Goal: Task Accomplishment & Management: Manage account settings

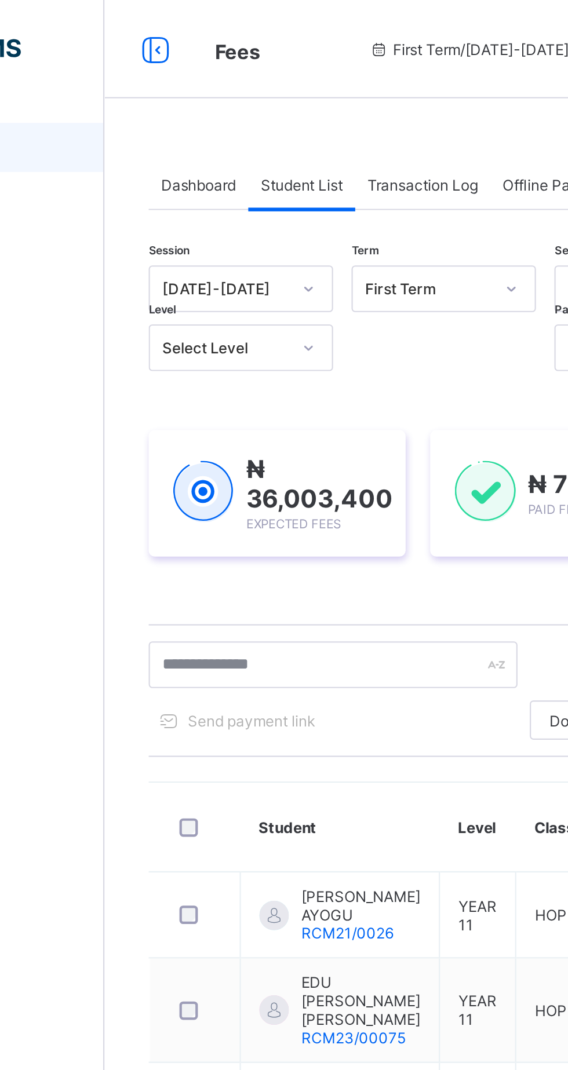
type input "*******"
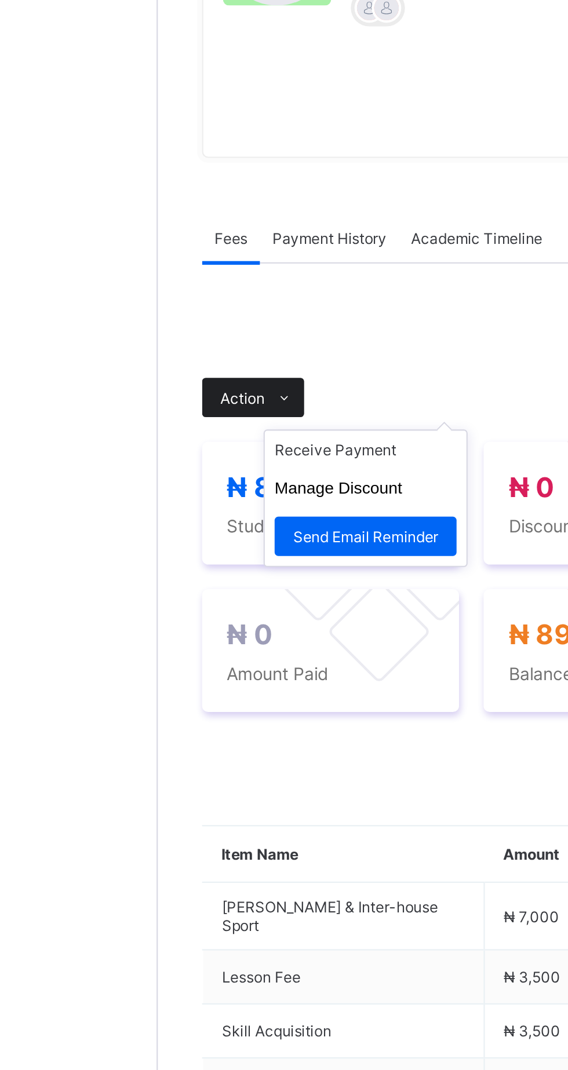
click at [196, 415] on icon at bounding box center [199, 411] width 9 height 8
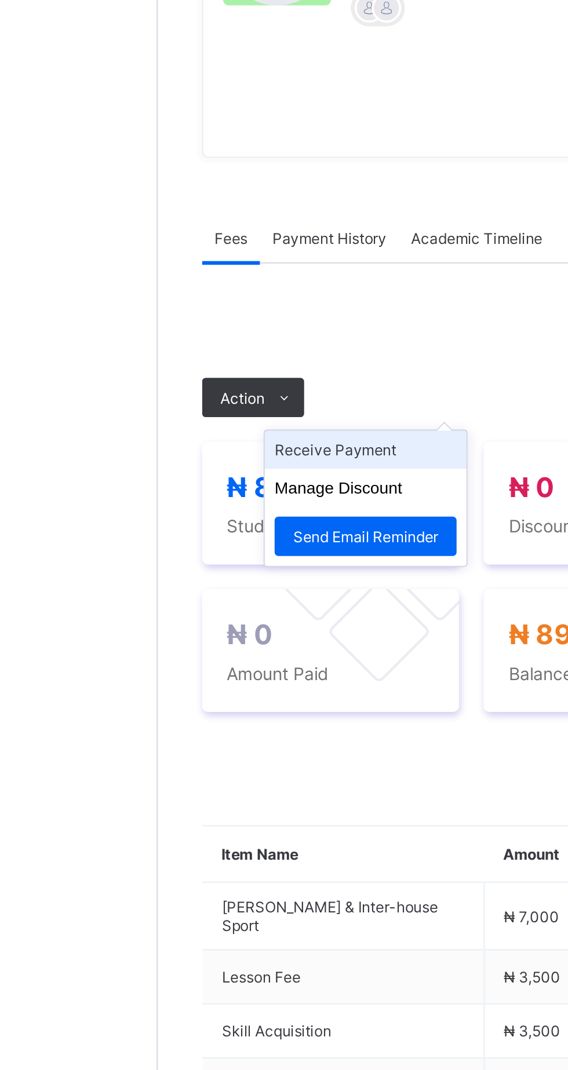
click at [243, 444] on li "Receive Payment" at bounding box center [236, 435] width 95 height 18
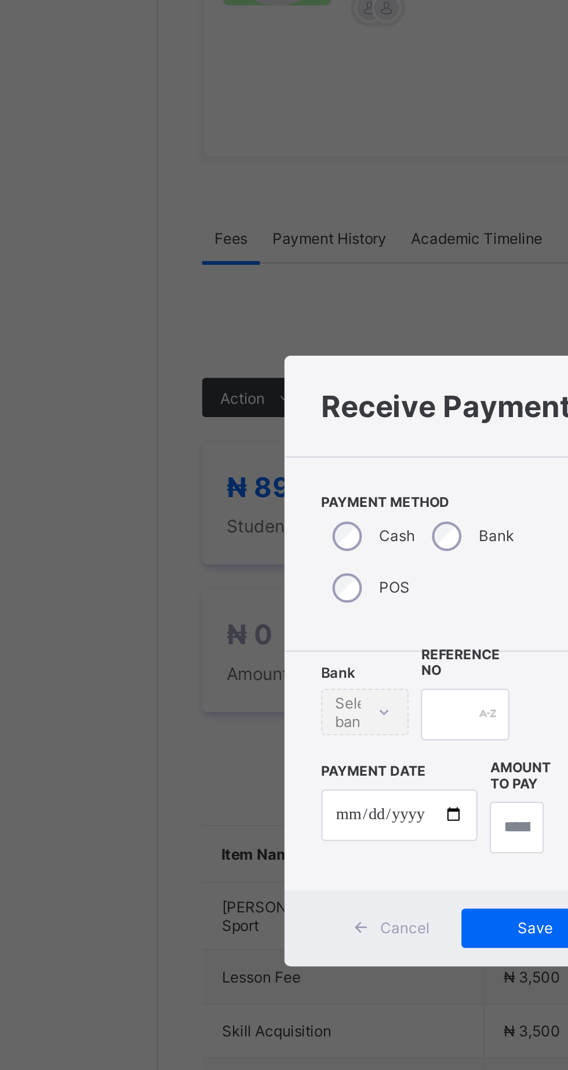
click at [251, 641] on div "× Receive Payment Payment Method Cash Bank POS Bank Select bank Reference No Pa…" at bounding box center [284, 535] width 568 height 1070
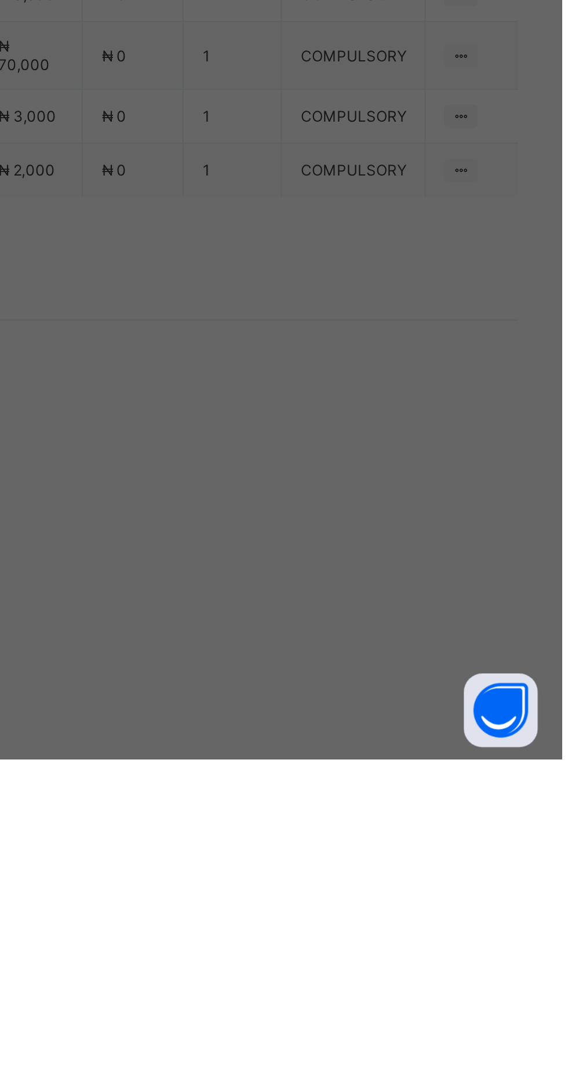
click at [257, 602] on div "Ecobank Nigeria - Royal College Masaka" at bounding box center [237, 588] width 40 height 27
click at [304, 572] on input "text" at bounding box center [283, 560] width 41 height 24
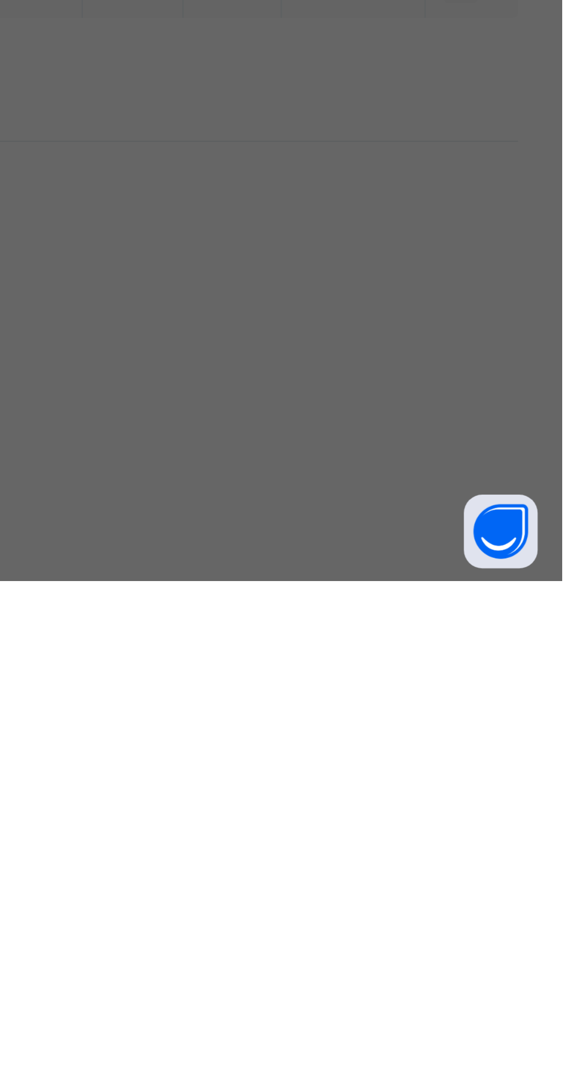
type input "***"
click at [290, 620] on input "date" at bounding box center [253, 607] width 74 height 24
type input "**********"
click at [320, 626] on input "currency" at bounding box center [307, 613] width 25 height 24
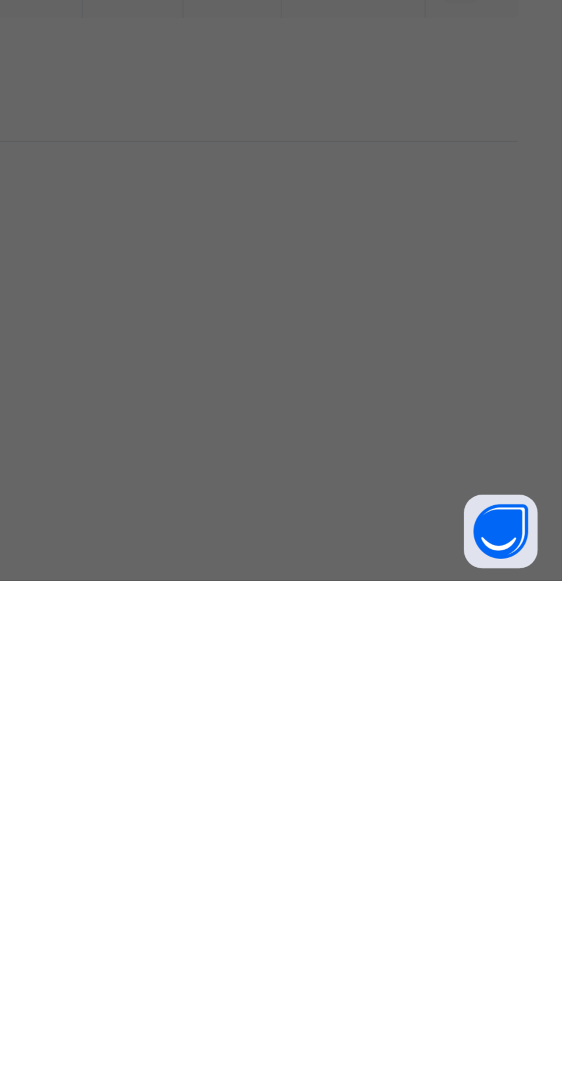
type input "********"
click at [352, 670] on div "Save" at bounding box center [317, 661] width 70 height 19
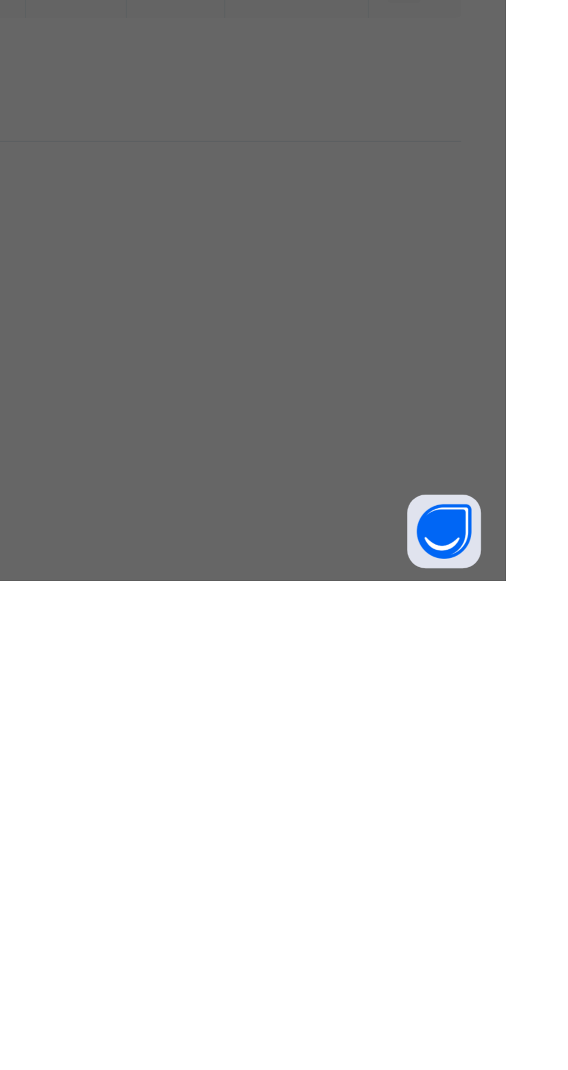
click at [343, 665] on span "Save" at bounding box center [317, 660] width 52 height 9
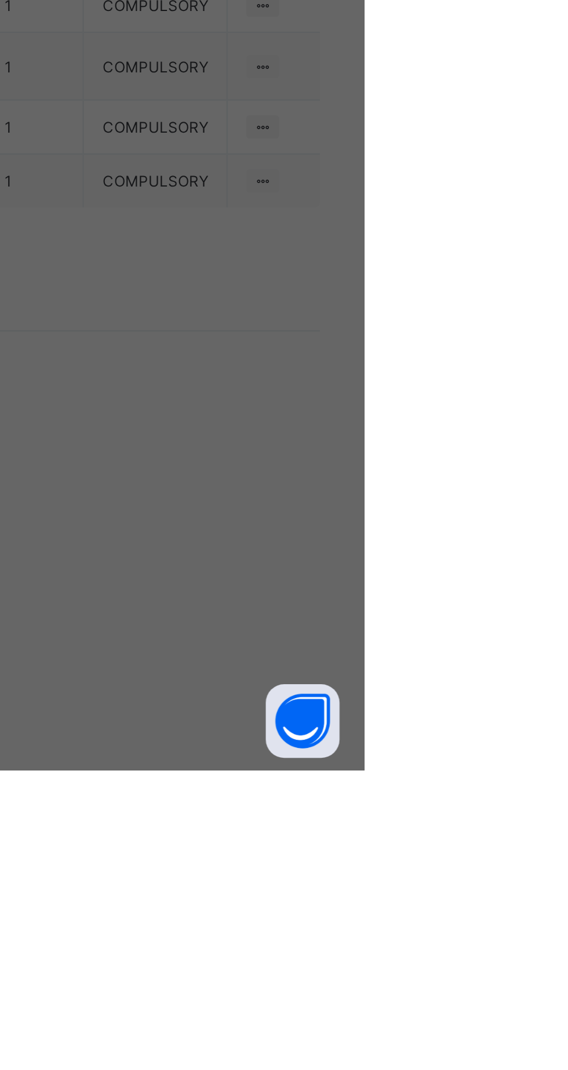
click at [343, 665] on span "Save" at bounding box center [317, 660] width 52 height 9
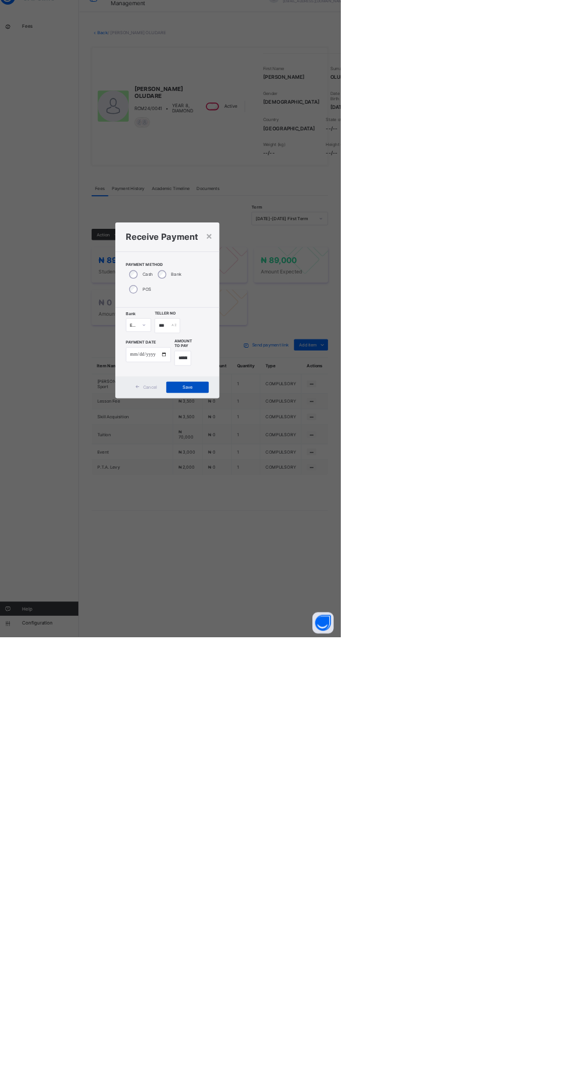
click at [352, 670] on div "Save" at bounding box center [317, 661] width 70 height 19
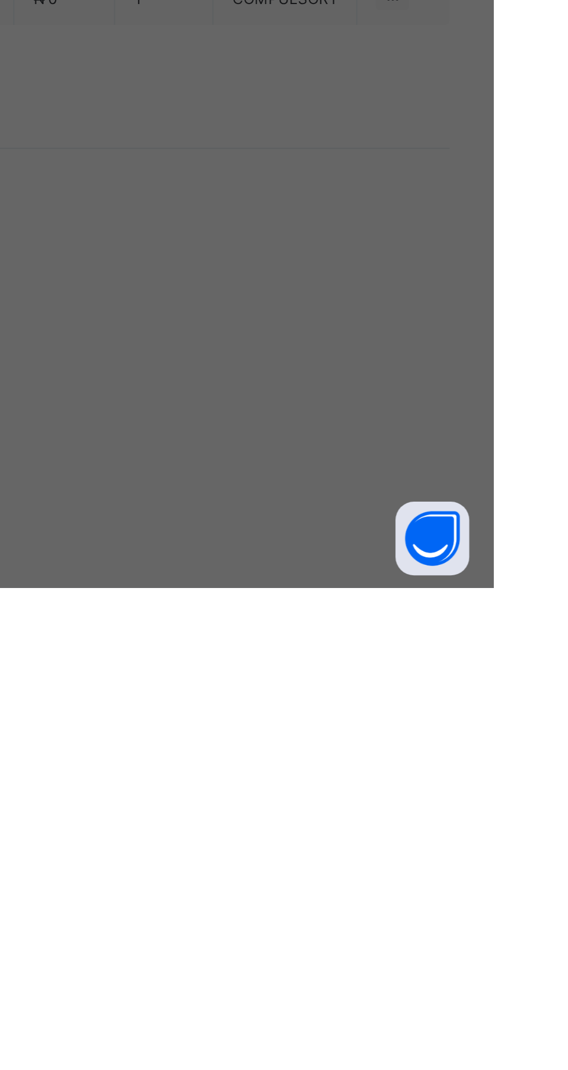
click at [257, 602] on div "Ecobank Nigeria - Royal College Masaka" at bounding box center [237, 588] width 40 height 27
click at [257, 628] on div "Ecobank Nigeria - Royal College Masaka" at bounding box center [237, 615] width 40 height 27
click at [290, 620] on input "date" at bounding box center [253, 607] width 74 height 24
type input "**********"
click at [304, 572] on input "text" at bounding box center [283, 560] width 41 height 24
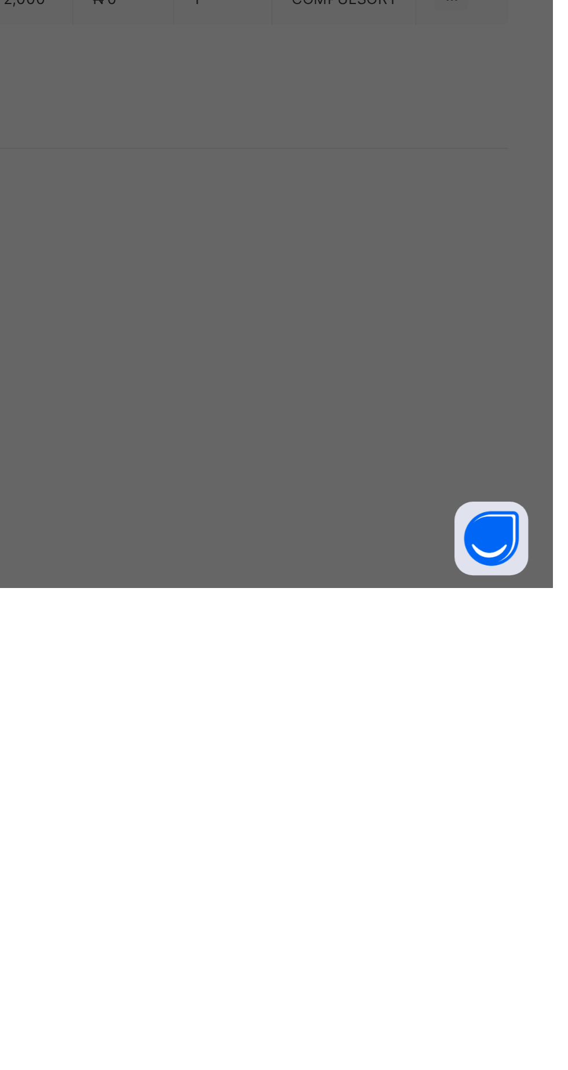
type input "***"
click at [320, 626] on input "currency" at bounding box center [307, 613] width 25 height 24
type input "********"
click at [343, 665] on span "Save" at bounding box center [317, 660] width 52 height 9
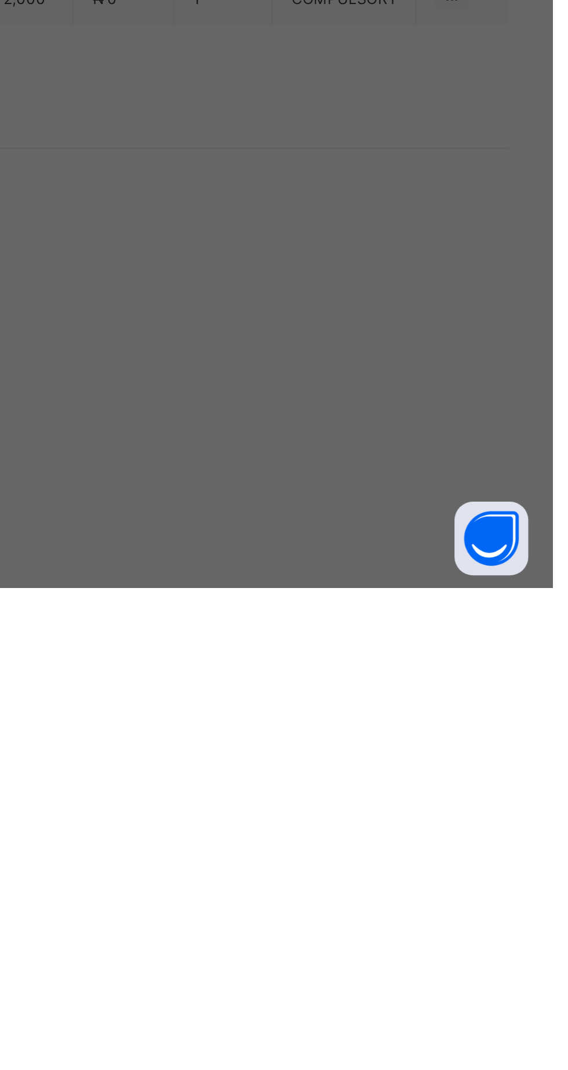
scroll to position [0, 0]
click at [352, 670] on div "Save" at bounding box center [317, 661] width 70 height 19
click at [343, 665] on span "Save" at bounding box center [317, 660] width 52 height 9
click at [352, 670] on div "Save" at bounding box center [317, 661] width 70 height 19
click at [343, 665] on span "Save" at bounding box center [317, 660] width 52 height 9
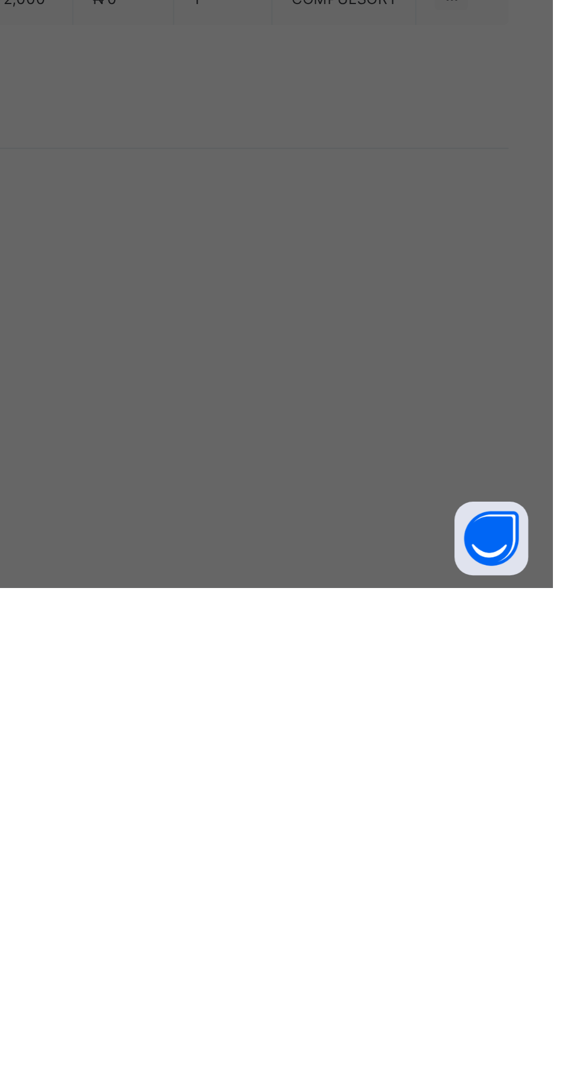
click at [343, 665] on span "Save" at bounding box center [317, 660] width 52 height 9
click at [500, 1058] on div "**********" at bounding box center [284, 535] width 568 height 1070
click at [352, 670] on div "Save" at bounding box center [317, 661] width 70 height 19
click at [343, 665] on span "Save" at bounding box center [317, 660] width 52 height 9
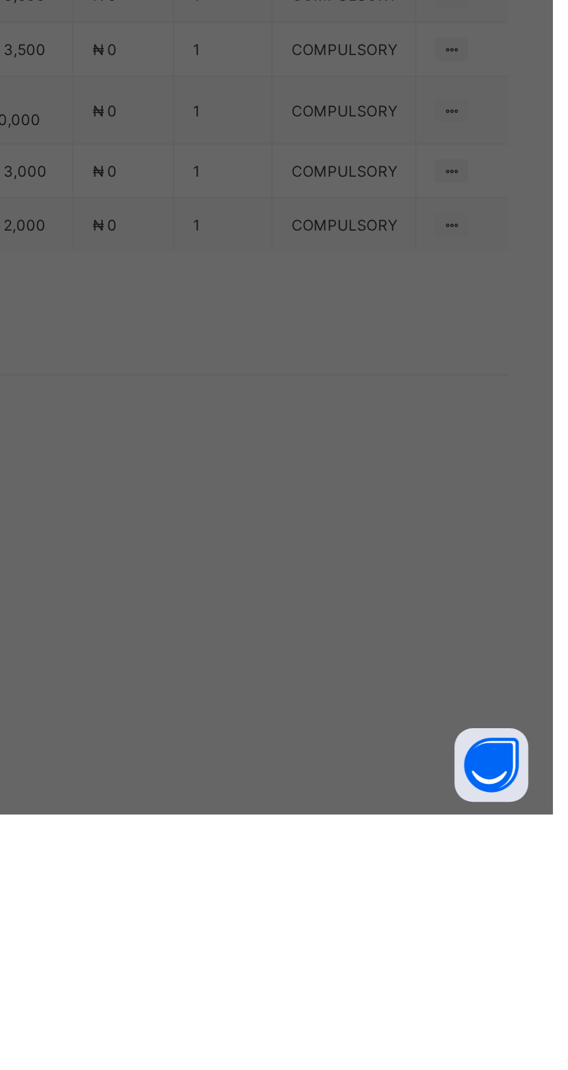
click at [343, 665] on span "Save" at bounding box center [317, 660] width 52 height 9
click at [357, 422] on div "×" at bounding box center [351, 413] width 11 height 20
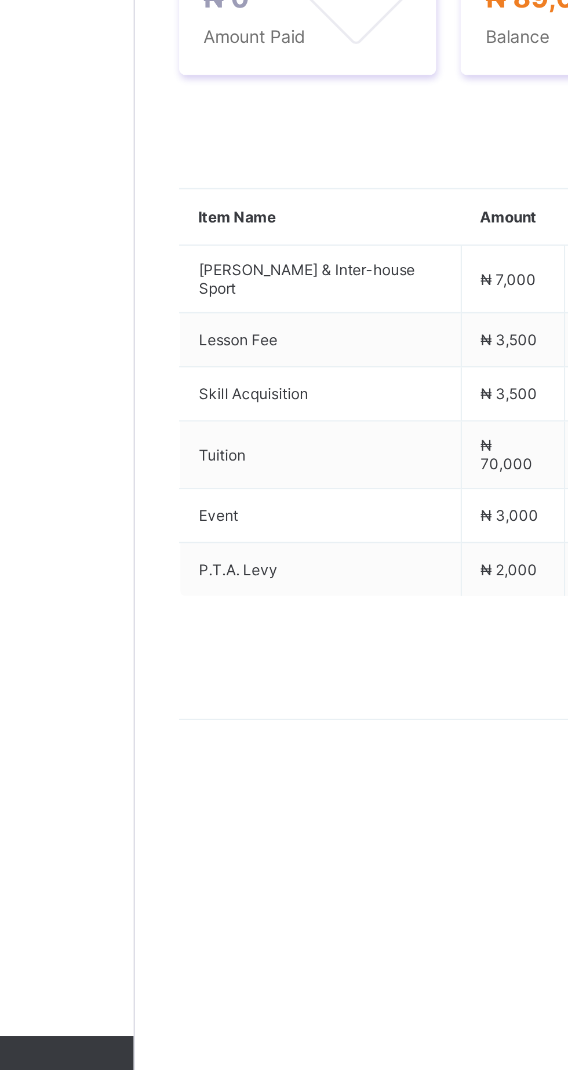
click at [186, 415] on span "Action" at bounding box center [179, 411] width 21 height 9
click at [257, 444] on li "Receive Payment" at bounding box center [236, 435] width 95 height 18
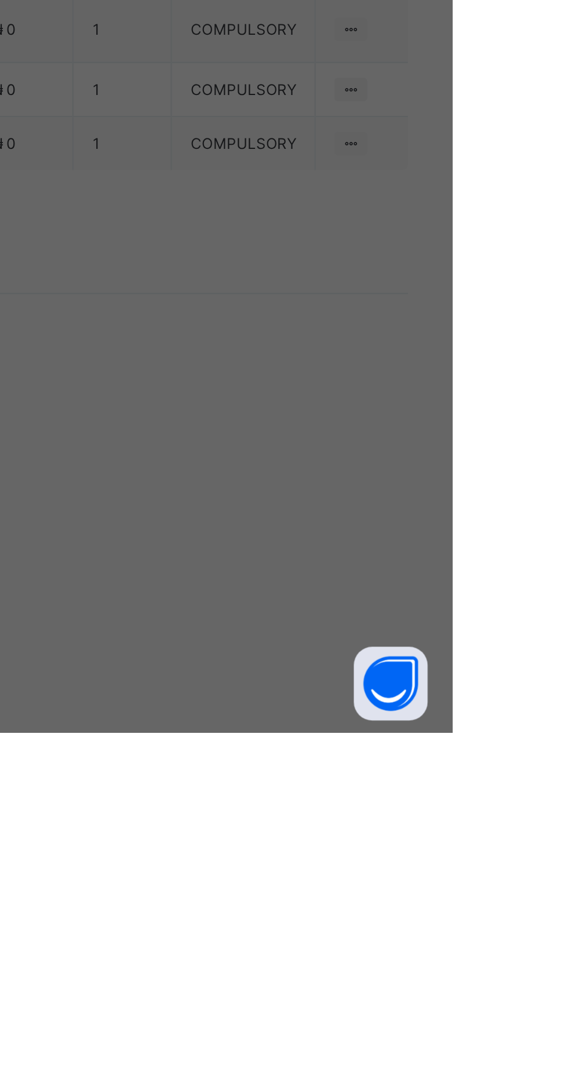
click at [310, 488] on div "Bank" at bounding box center [286, 476] width 47 height 24
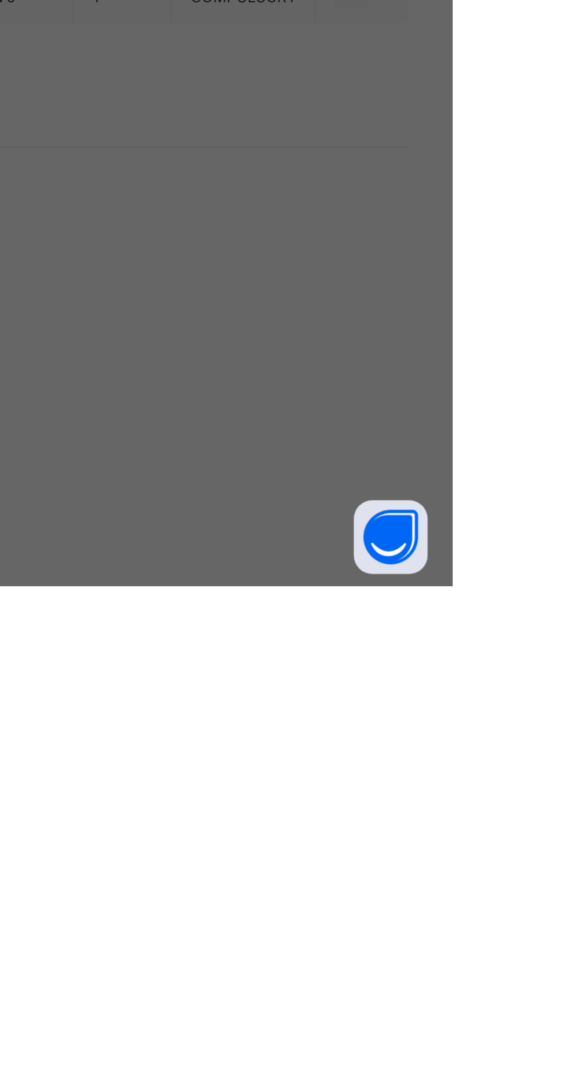
click at [257, 628] on div "Ecobank Nigeria - Royal College Masaka" at bounding box center [237, 615] width 40 height 27
click at [304, 572] on input "text" at bounding box center [283, 560] width 41 height 24
click at [304, 572] on div at bounding box center [283, 560] width 41 height 24
click at [304, 572] on input "text" at bounding box center [283, 560] width 41 height 24
click at [290, 620] on input "date" at bounding box center [253, 607] width 74 height 24
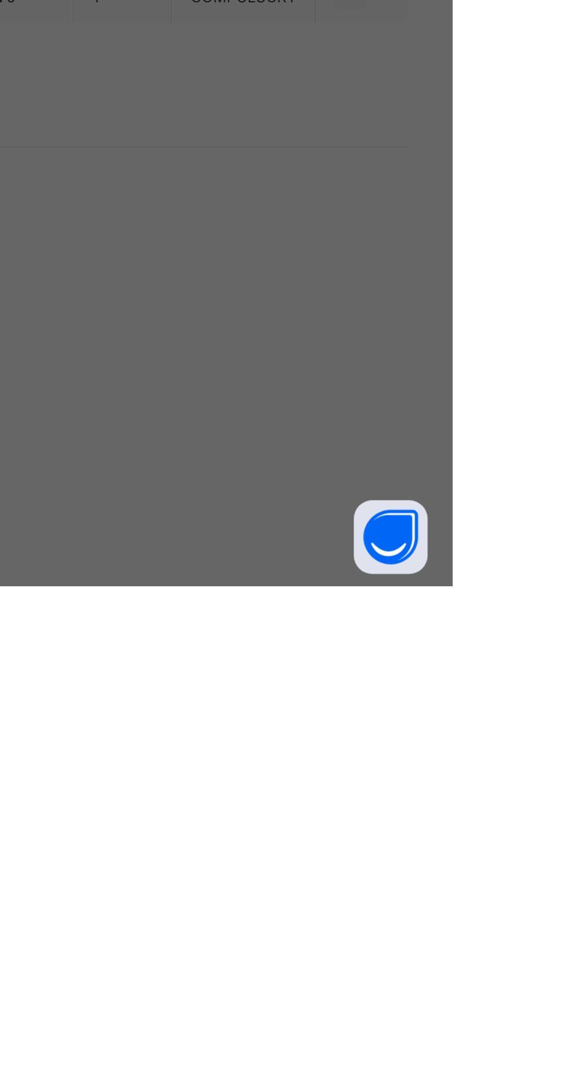
type input "**********"
click at [323, 626] on input "currency" at bounding box center [308, 613] width 27 height 24
type input "********"
click at [304, 572] on input "text" at bounding box center [283, 560] width 41 height 24
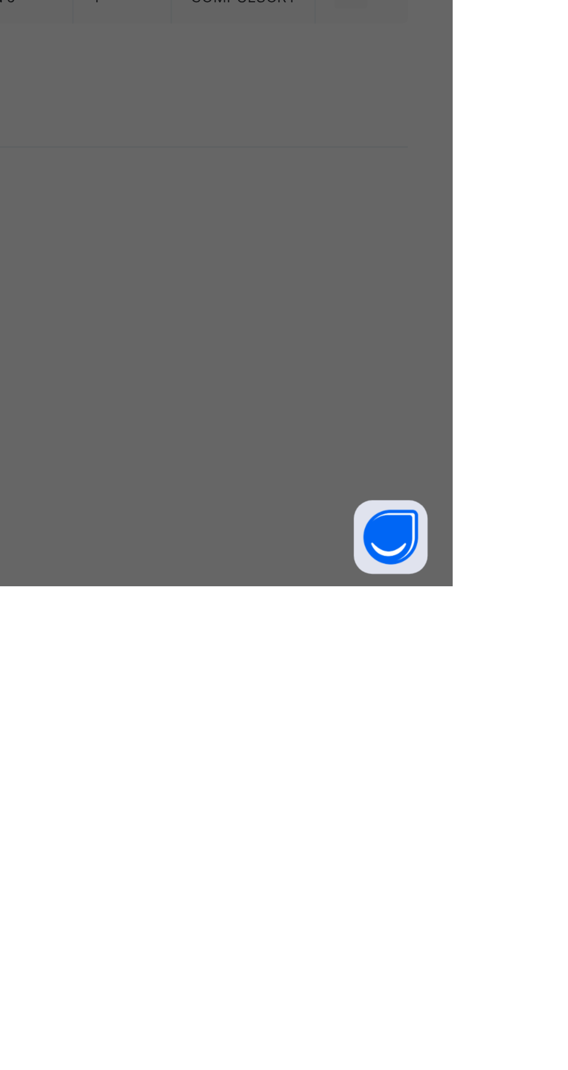
scroll to position [0, 1]
type input "********"
click at [343, 665] on span "Save" at bounding box center [317, 660] width 52 height 9
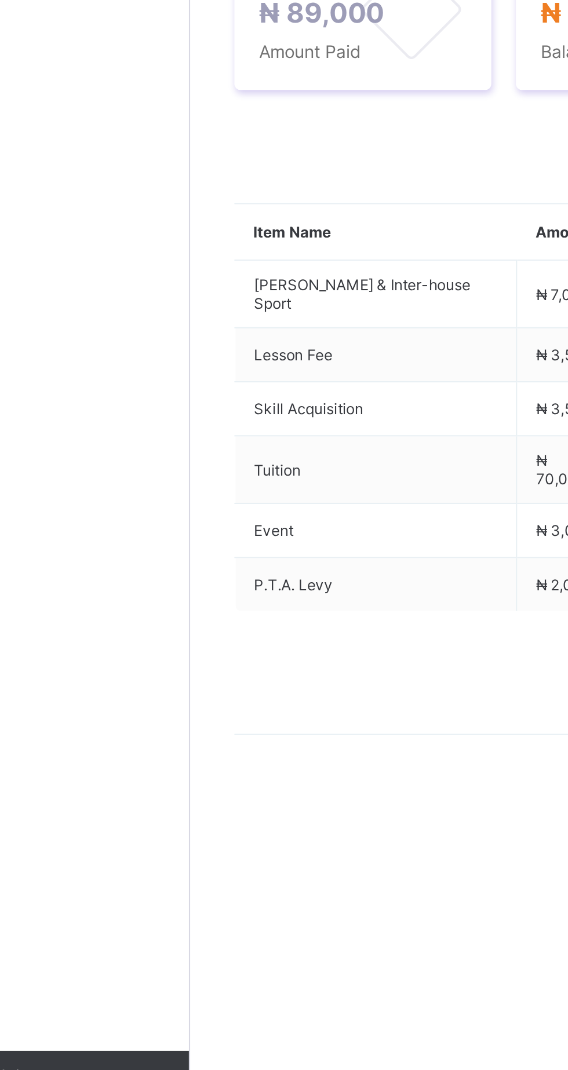
click at [196, 415] on icon at bounding box center [199, 411] width 9 height 8
click at [259, 444] on li "Receive Payment" at bounding box center [236, 435] width 95 height 18
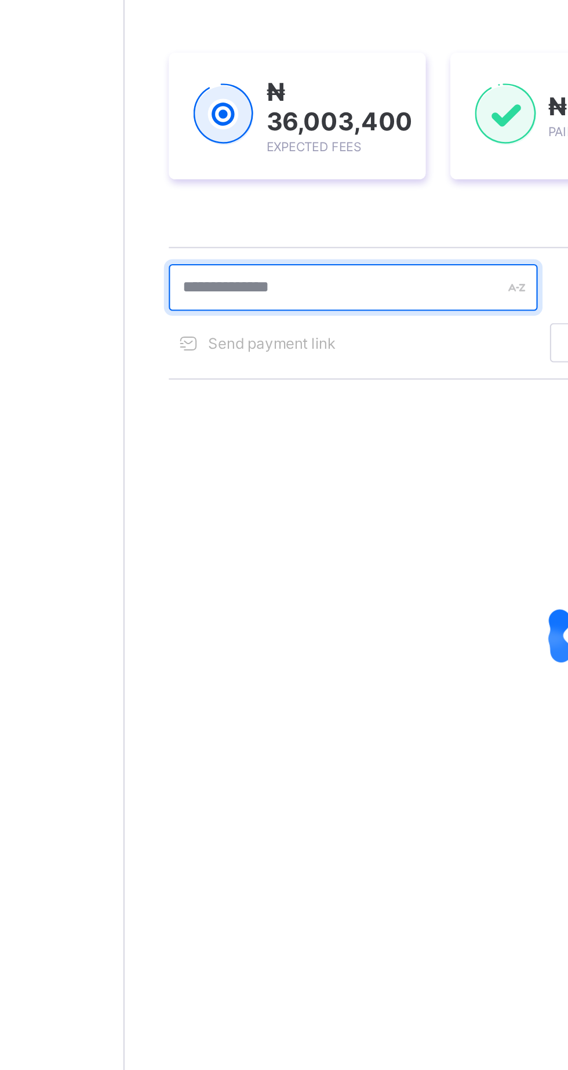
click at [257, 312] on input "text" at bounding box center [247, 313] width 174 height 22
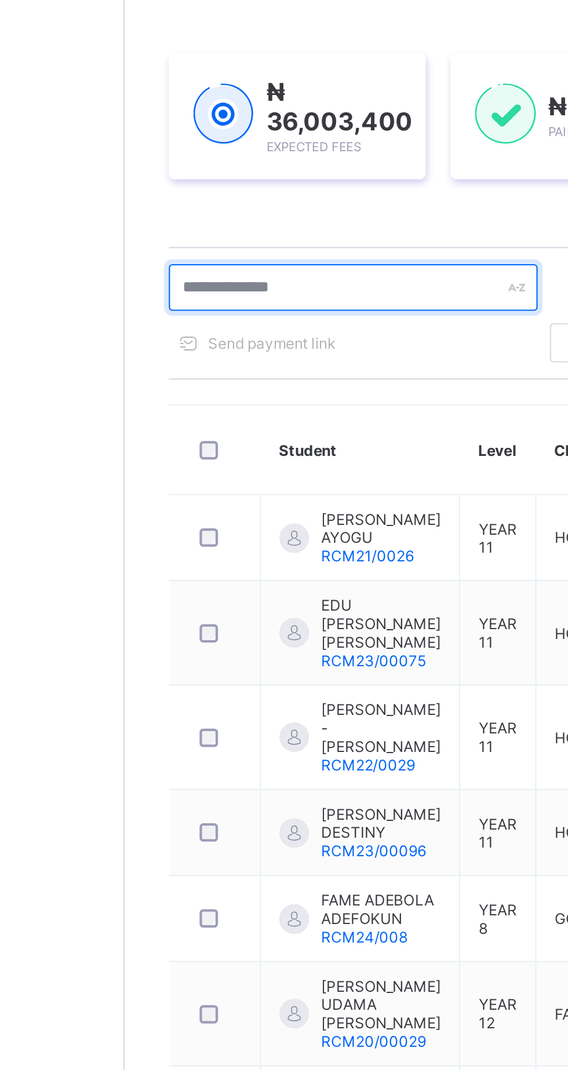
type input "*******"
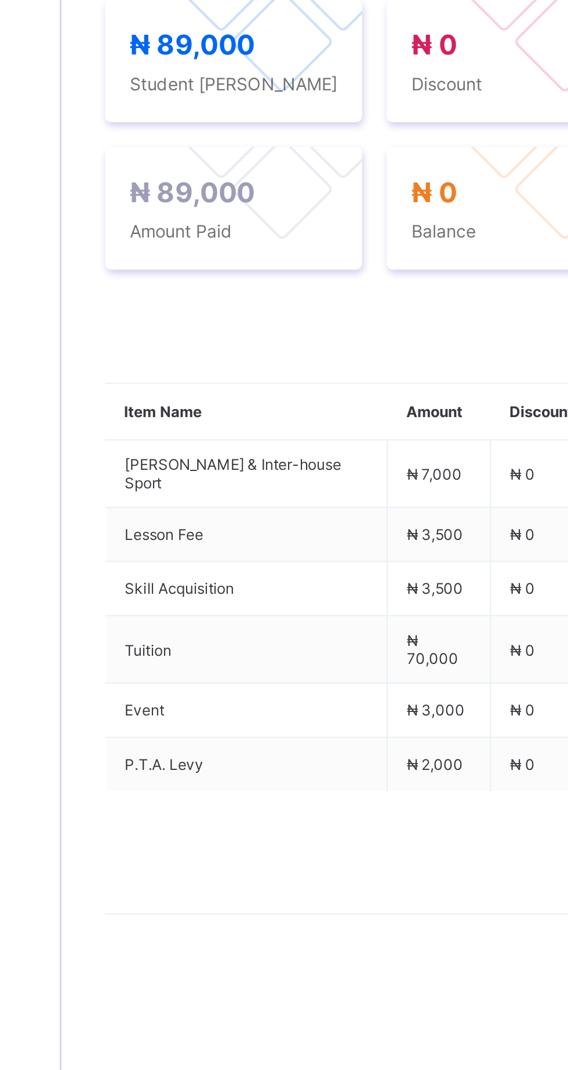
click at [231, 340] on span "Payment History" at bounding box center [220, 335] width 54 height 9
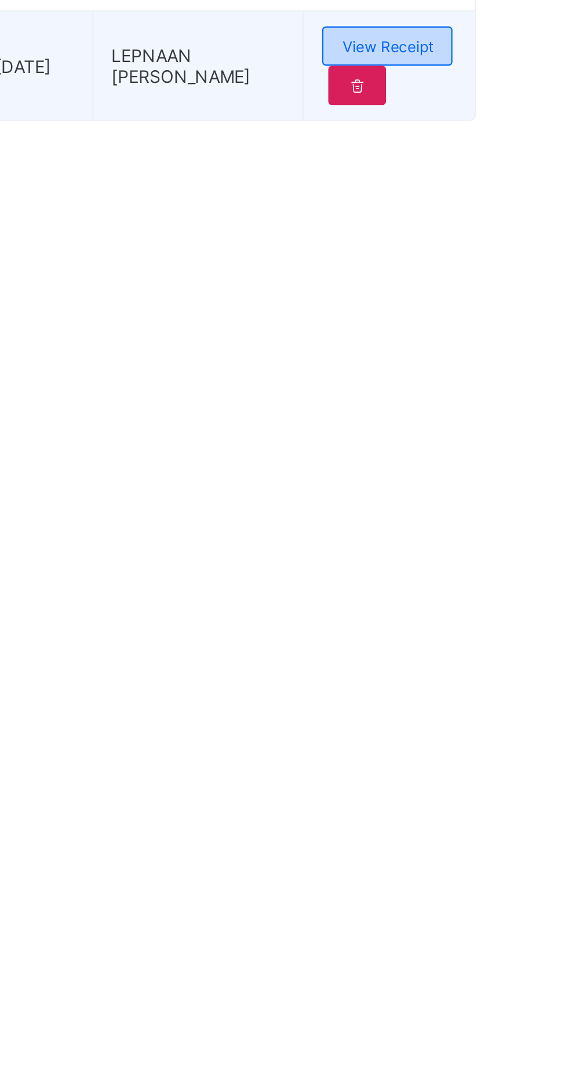
click at [532, 463] on div "View Receipt" at bounding box center [504, 453] width 61 height 19
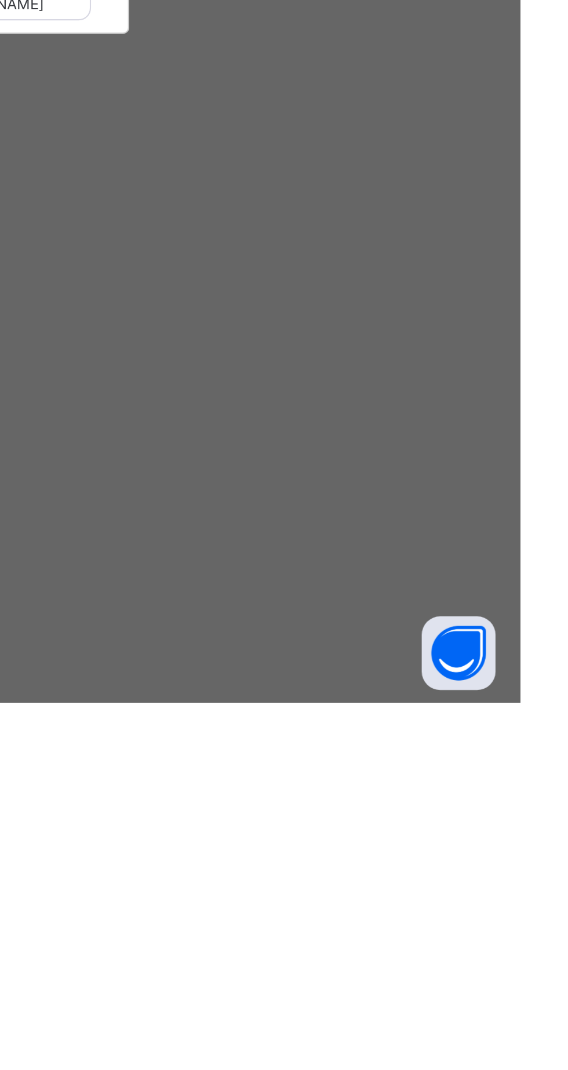
click at [350, 432] on span "Download receipt" at bounding box center [320, 427] width 57 height 9
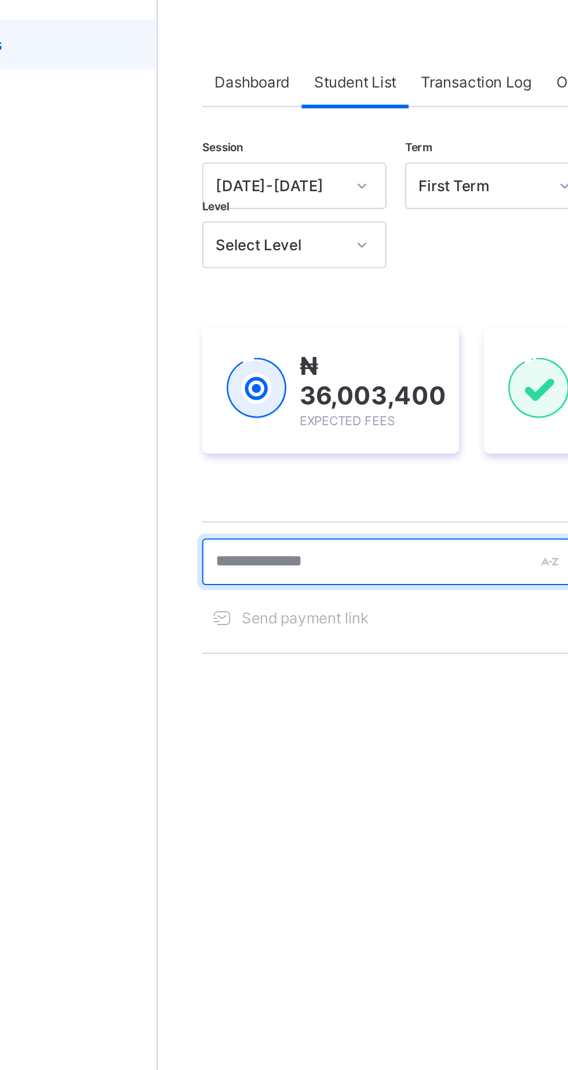
click at [250, 313] on input "text" at bounding box center [247, 313] width 174 height 22
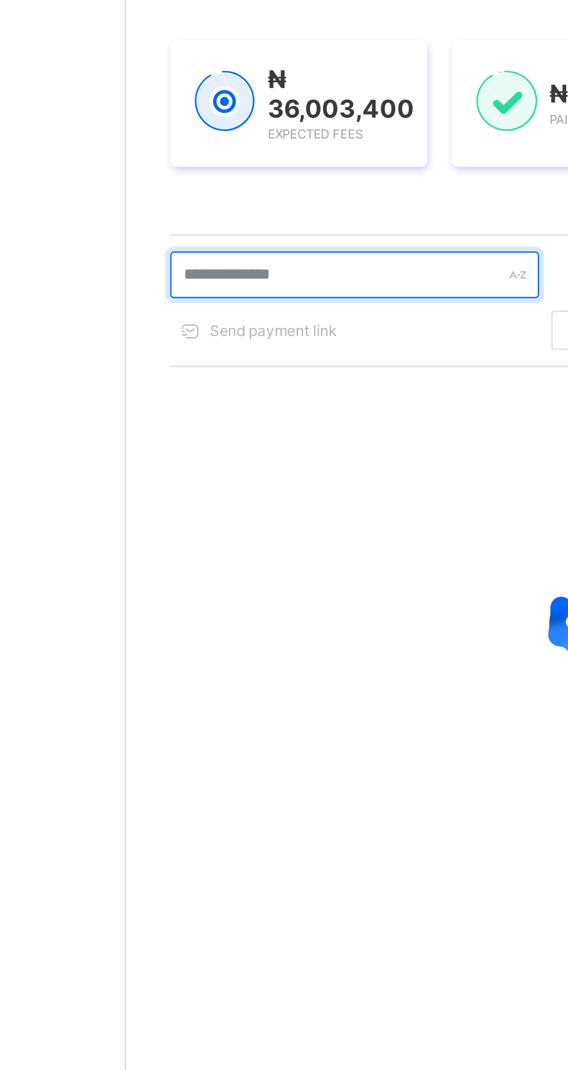
type input "*******"
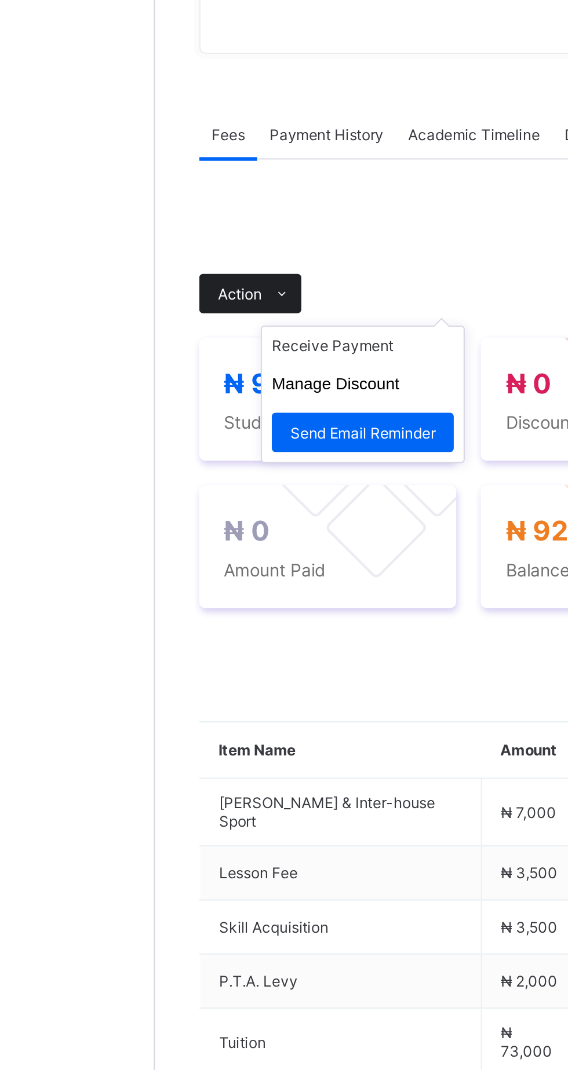
click at [197, 415] on icon at bounding box center [199, 411] width 9 height 8
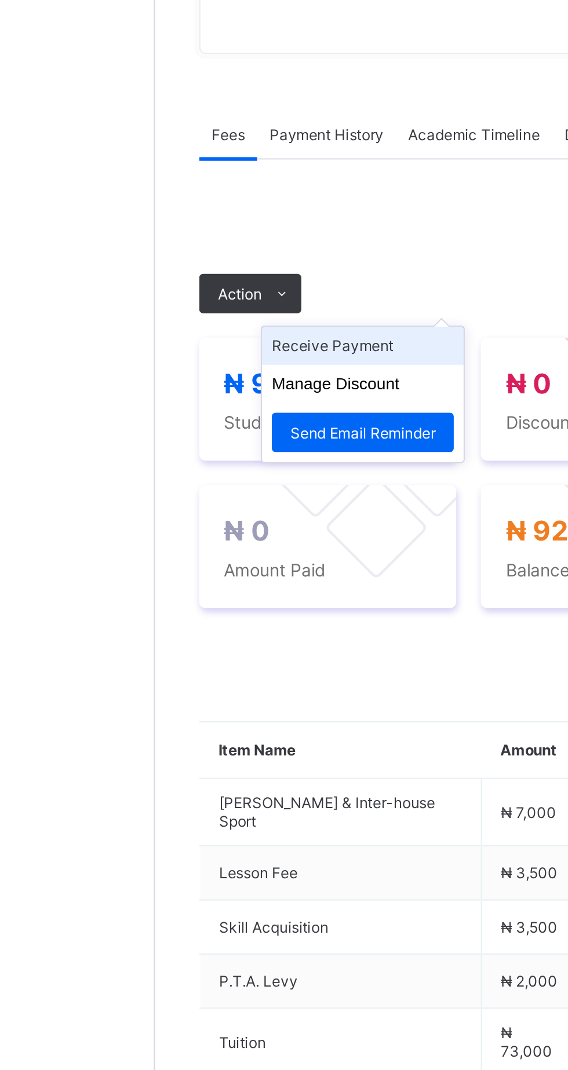
click at [250, 444] on li "Receive Payment" at bounding box center [236, 435] width 95 height 18
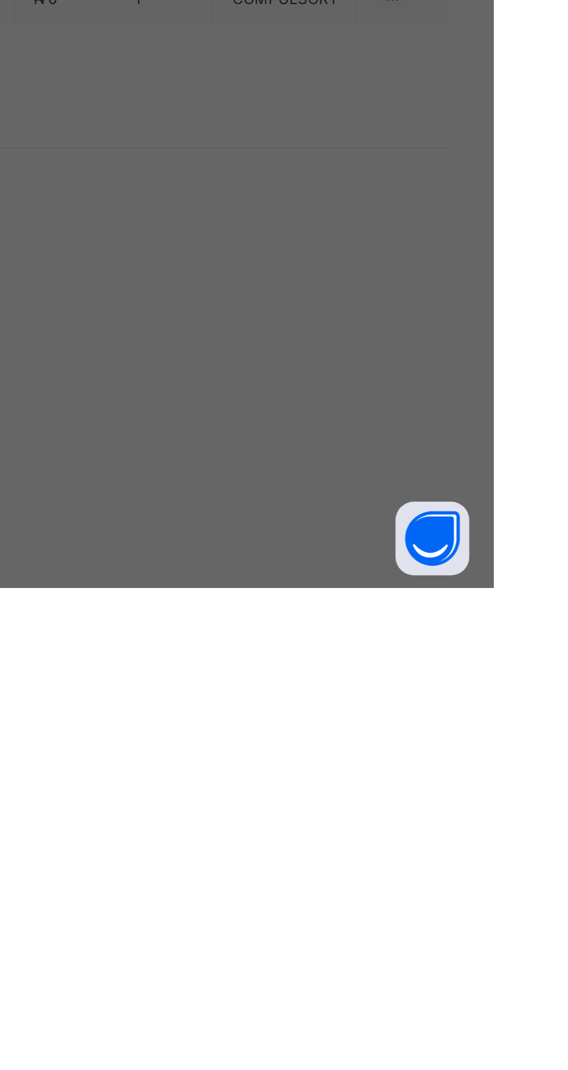
scroll to position [111, 0]
click at [257, 643] on div "Zenith Bank - Royal College Masaka" at bounding box center [237, 617] width 40 height 53
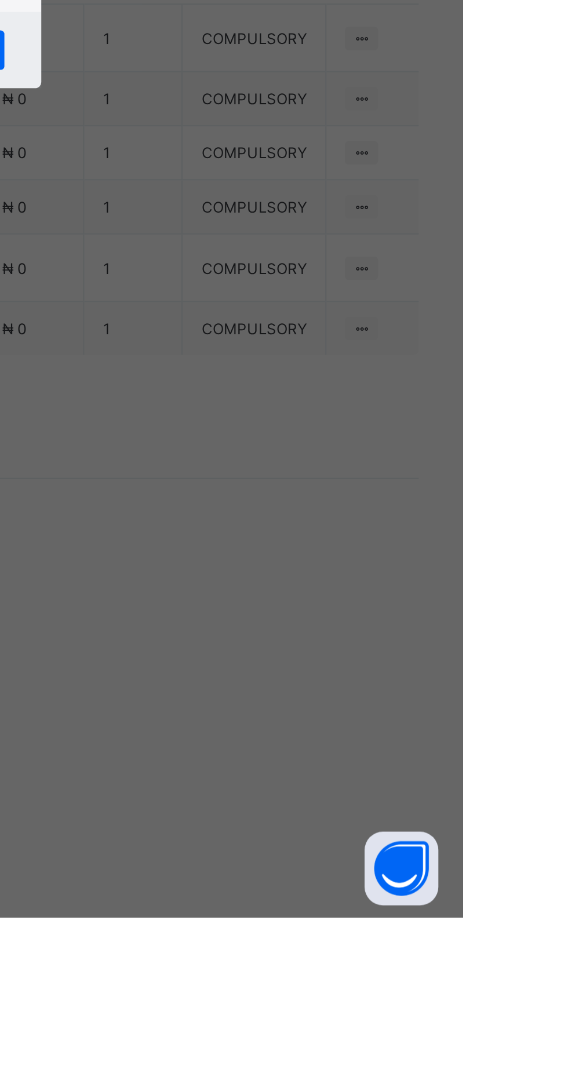
click at [304, 572] on input "text" at bounding box center [283, 560] width 41 height 24
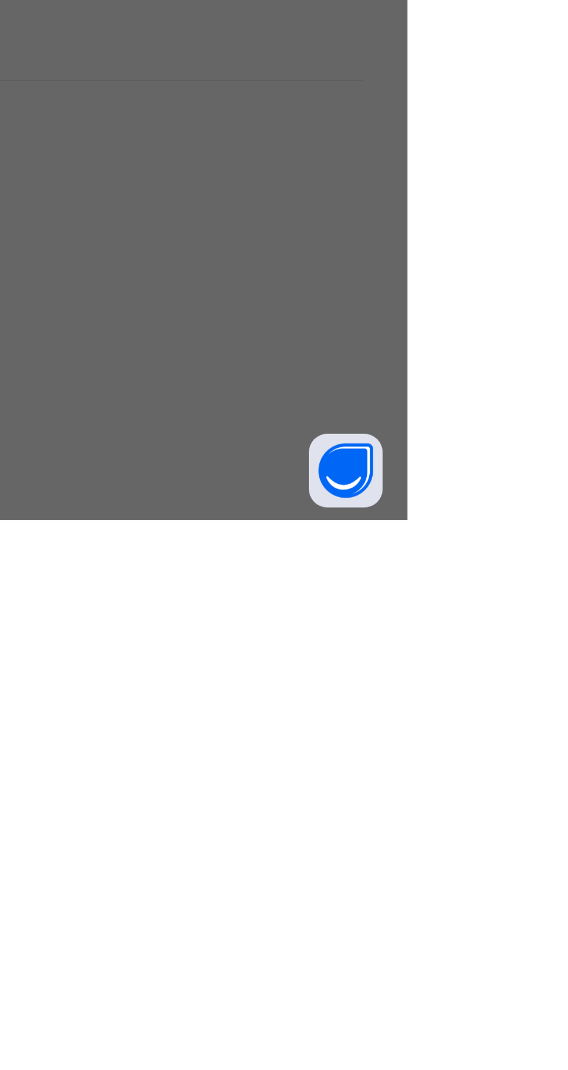
type input "********"
click at [290, 620] on input "date" at bounding box center [253, 607] width 74 height 24
type input "**********"
click at [320, 626] on input "currency" at bounding box center [307, 613] width 25 height 24
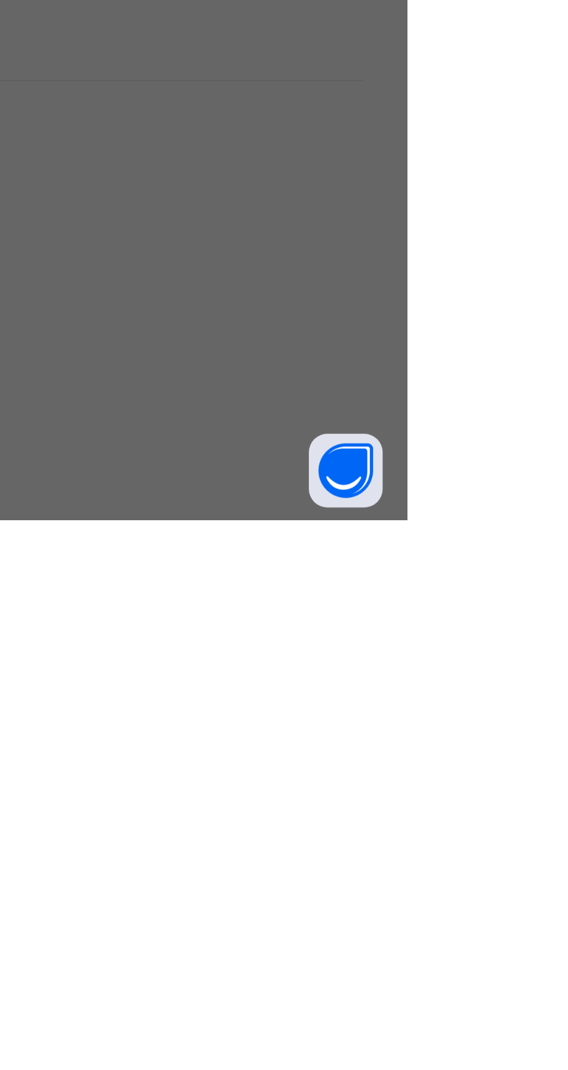
type input "********"
click at [352, 670] on div "Save" at bounding box center [317, 661] width 70 height 19
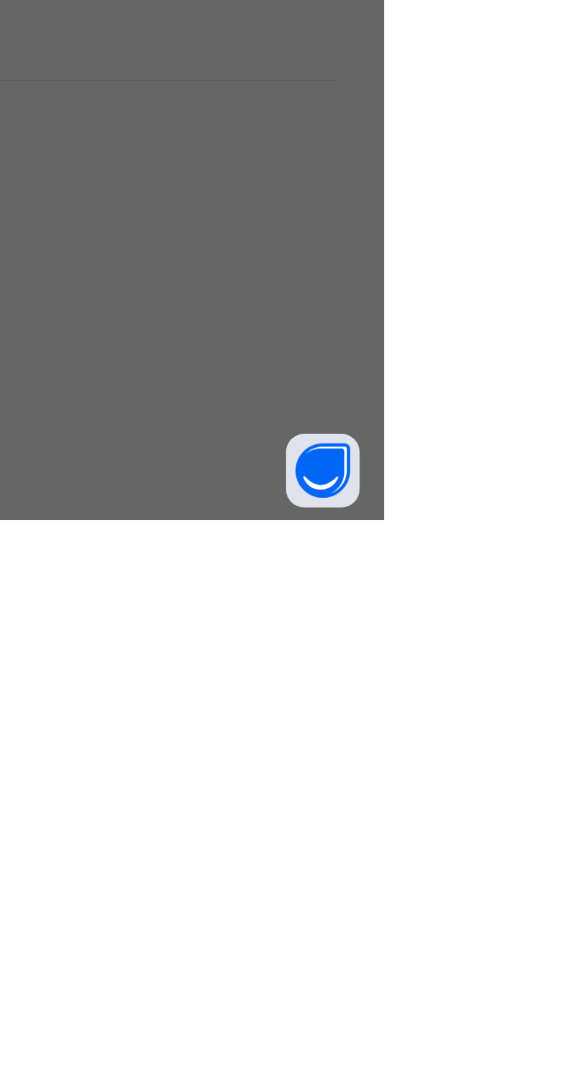
click at [323, 626] on input "currency" at bounding box center [308, 613] width 27 height 24
click at [352, 670] on div "Save" at bounding box center [317, 661] width 70 height 19
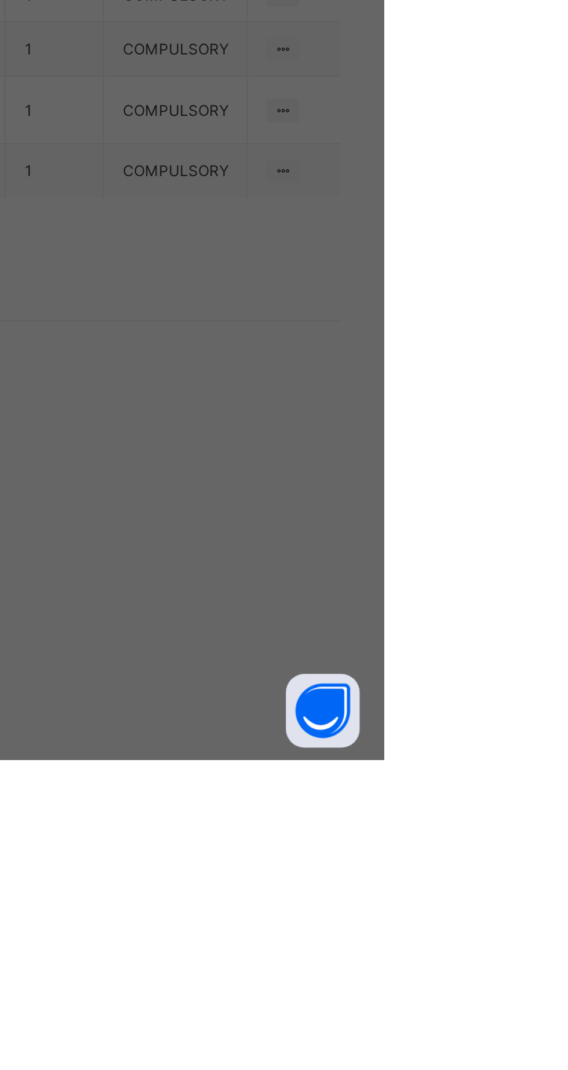
click at [343, 665] on span "Save" at bounding box center [317, 660] width 52 height 9
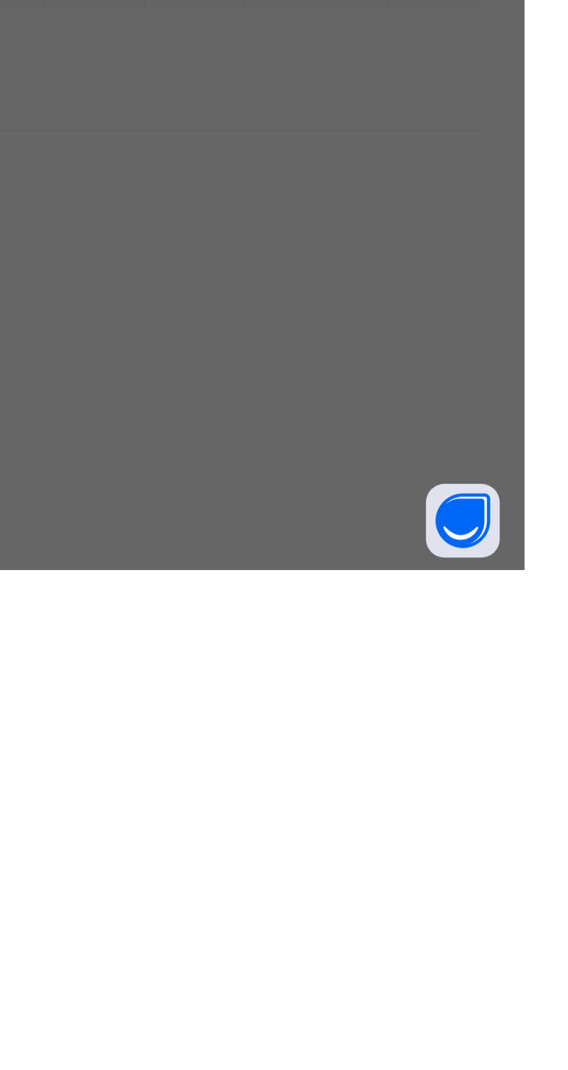
scroll to position [133, 0]
click at [257, 696] on div "Zenith Bank - Royal College Masaka" at bounding box center [237, 669] width 40 height 53
click at [343, 665] on span "Save" at bounding box center [317, 660] width 52 height 9
click at [352, 670] on div "Save" at bounding box center [317, 661] width 70 height 19
click at [343, 665] on span "Save" at bounding box center [317, 660] width 52 height 9
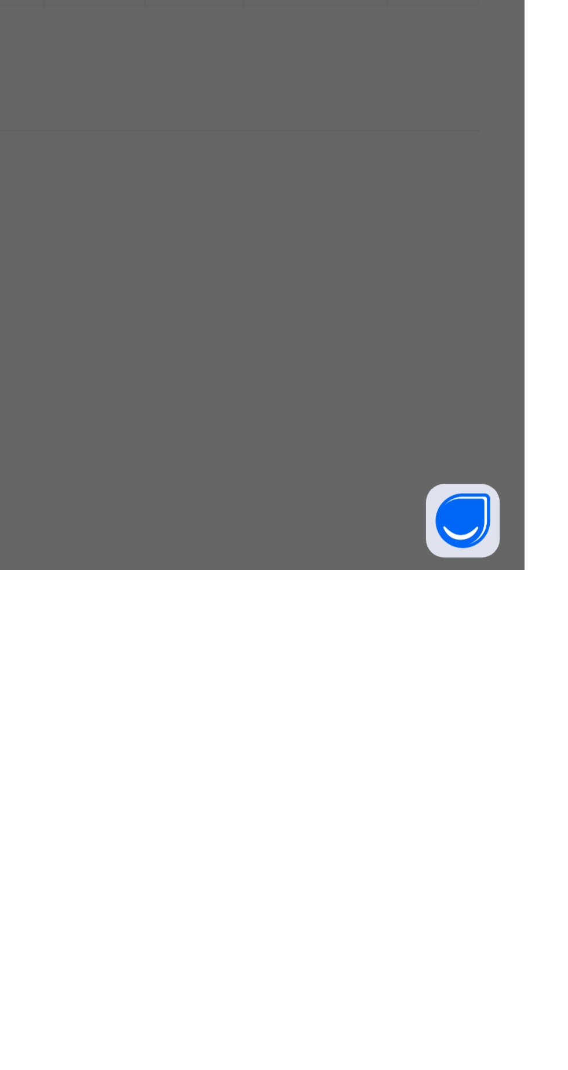
click at [343, 665] on span "Save" at bounding box center [317, 660] width 52 height 9
click at [352, 670] on div "Save" at bounding box center [317, 661] width 70 height 19
click at [343, 665] on span "Save" at bounding box center [317, 660] width 52 height 9
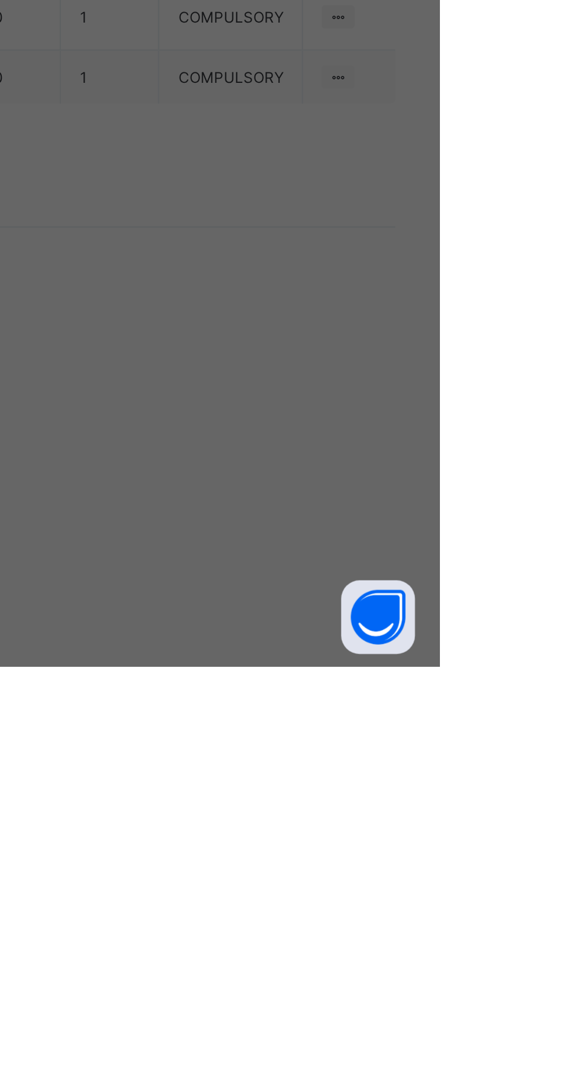
click at [343, 665] on span "Save" at bounding box center [317, 660] width 52 height 9
click at [352, 670] on div "Save" at bounding box center [317, 661] width 70 height 19
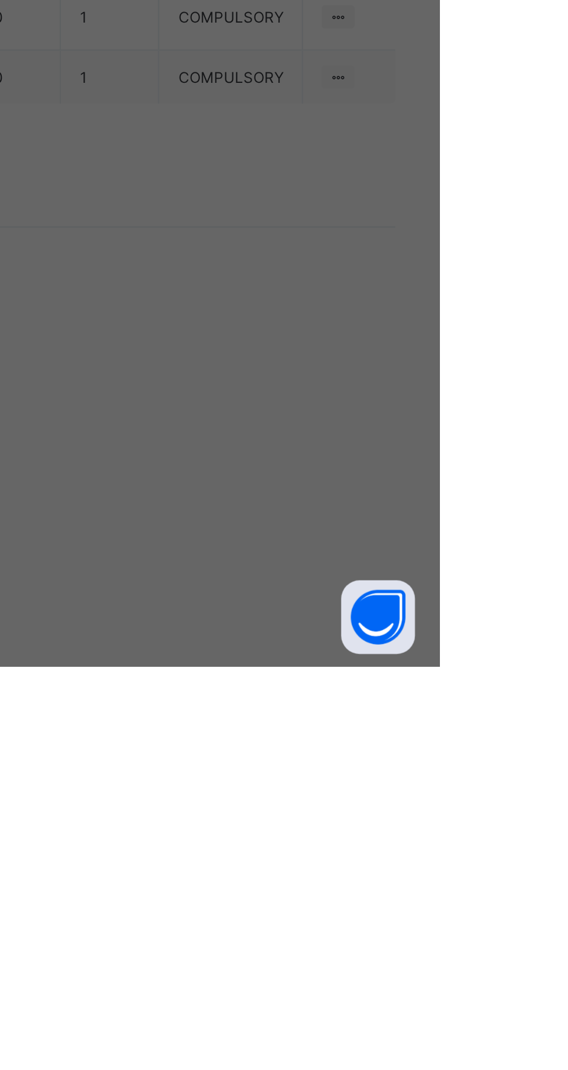
click at [352, 670] on div "Save" at bounding box center [317, 661] width 70 height 19
click at [343, 665] on span "Save" at bounding box center [317, 660] width 52 height 9
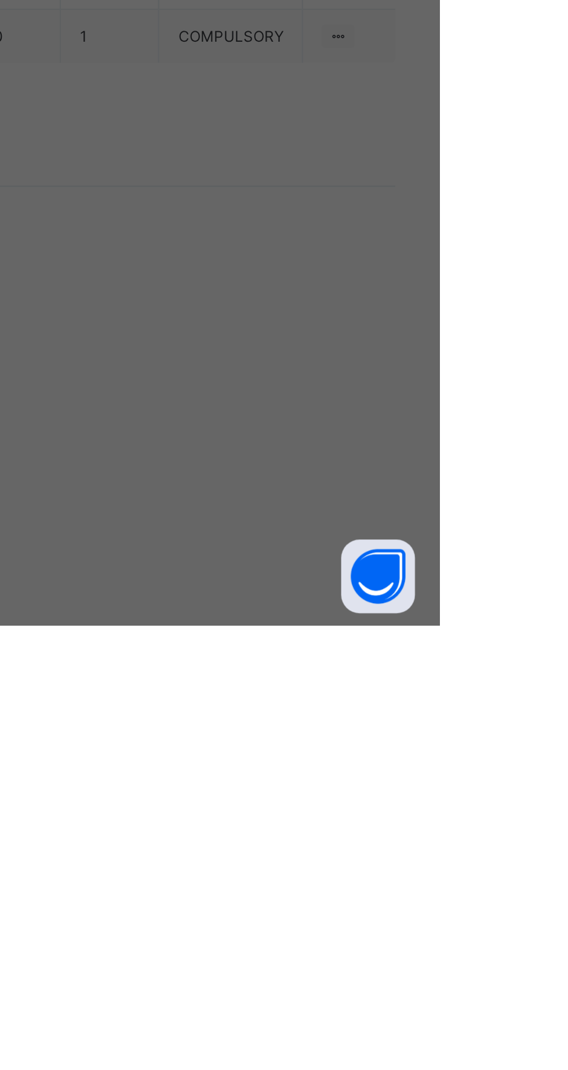
click at [343, 665] on span "Save" at bounding box center [317, 660] width 52 height 9
click at [310, 488] on div "Bank" at bounding box center [286, 476] width 47 height 24
click at [343, 665] on span "Save" at bounding box center [317, 660] width 52 height 9
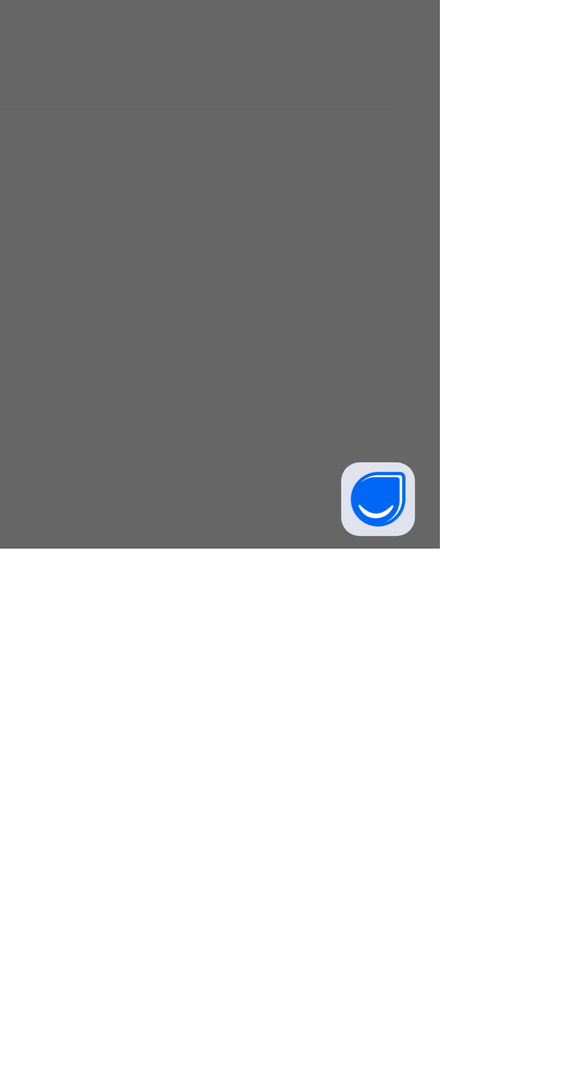
scroll to position [107, 0]
click at [257, 696] on div "Zenith Bank - Royal College Masaka" at bounding box center [237, 669] width 40 height 53
click at [304, 572] on div "********" at bounding box center [283, 560] width 41 height 24
type input "*"
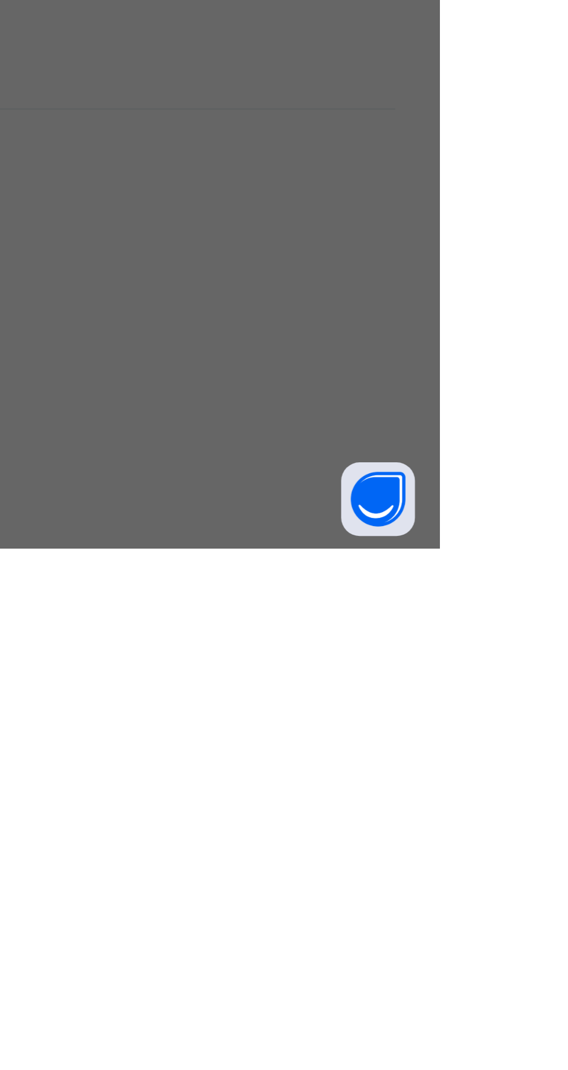
type input "********"
click at [290, 620] on input "**********" at bounding box center [253, 607] width 74 height 24
click at [323, 626] on input "currency" at bounding box center [308, 613] width 27 height 24
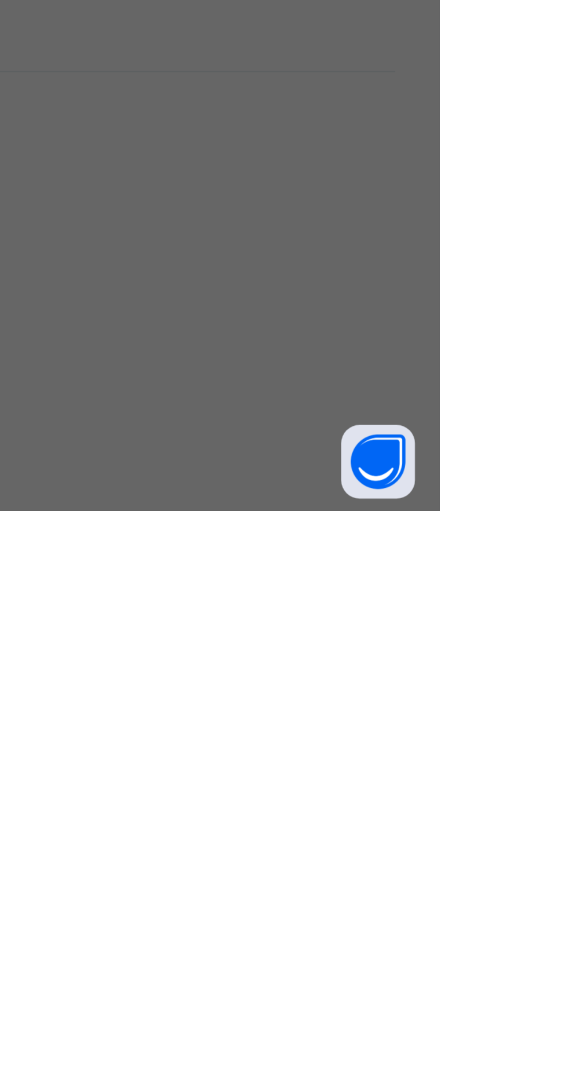
click at [323, 626] on input "currency" at bounding box center [308, 613] width 27 height 24
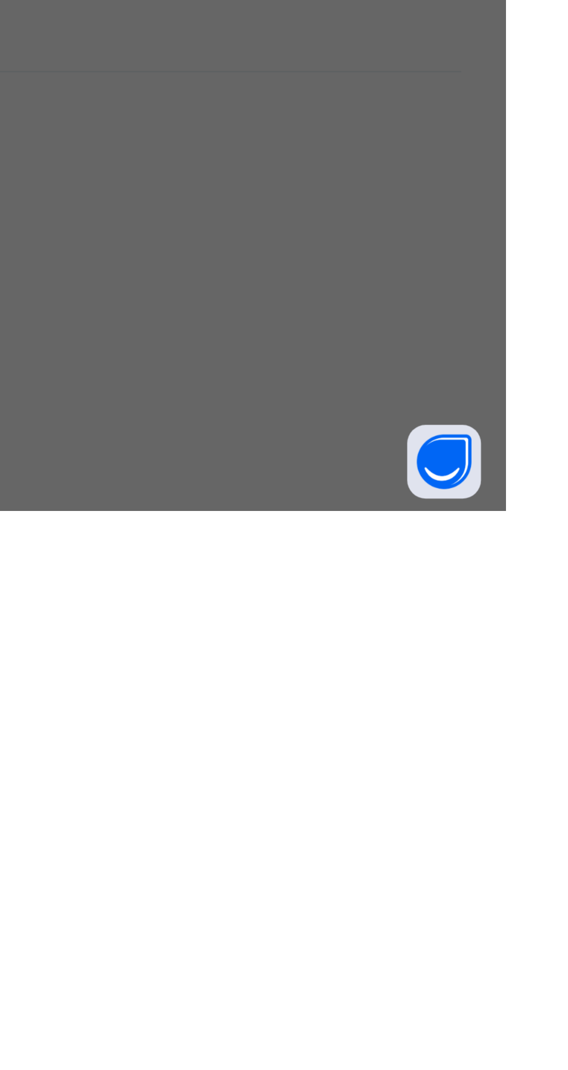
click at [323, 626] on input "currency" at bounding box center [308, 613] width 27 height 24
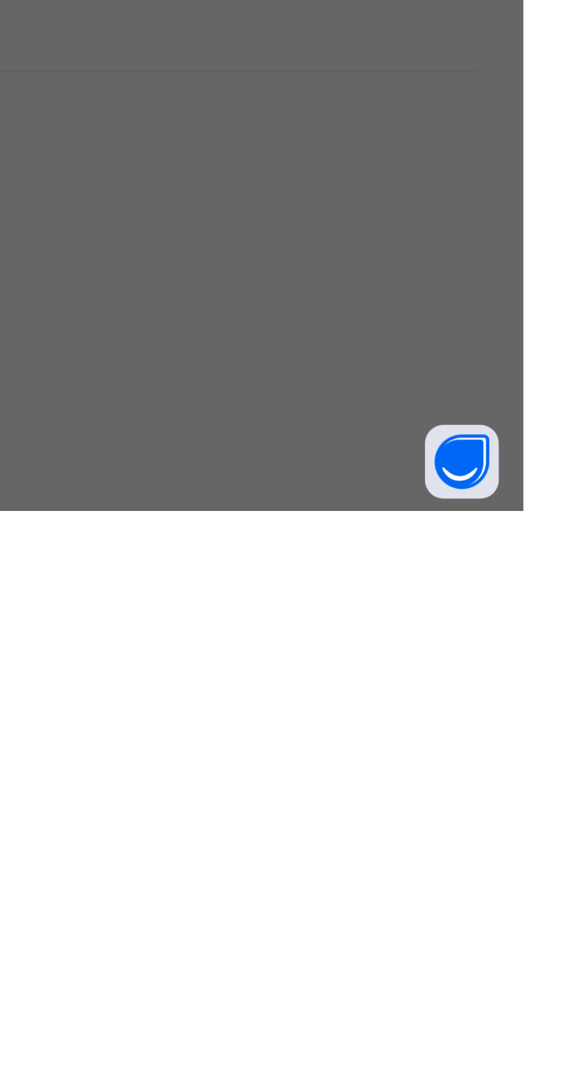
click at [323, 626] on input "currency" at bounding box center [308, 613] width 27 height 24
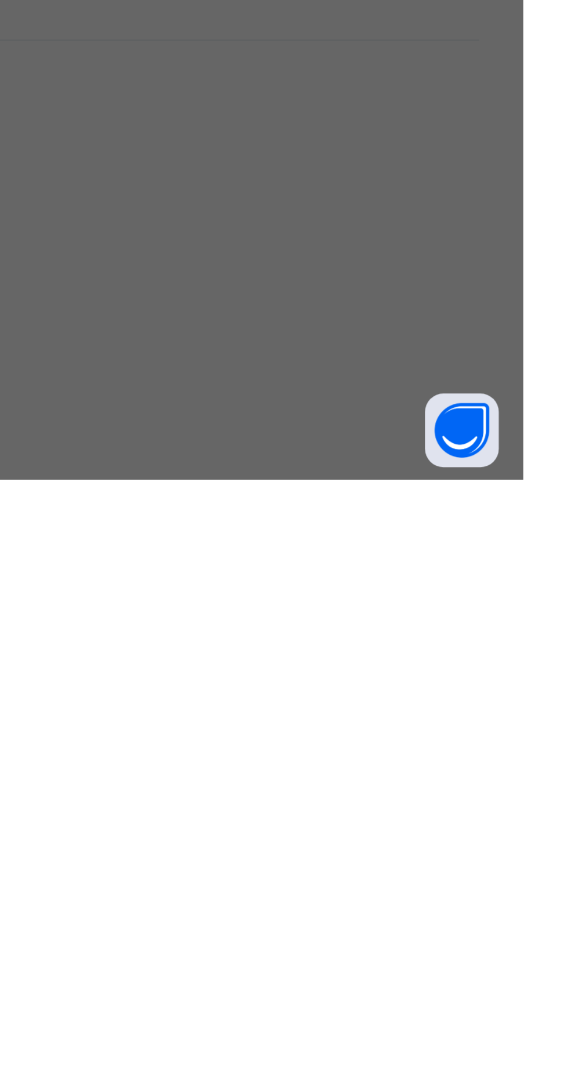
scroll to position [94, 0]
click at [257, 696] on div "Zenith Bank - Royal College Masaka" at bounding box center [237, 669] width 40 height 53
click at [304, 572] on input "********" at bounding box center [283, 560] width 41 height 24
click at [290, 620] on input "**********" at bounding box center [253, 607] width 74 height 24
click at [323, 626] on input "currency" at bounding box center [308, 613] width 27 height 24
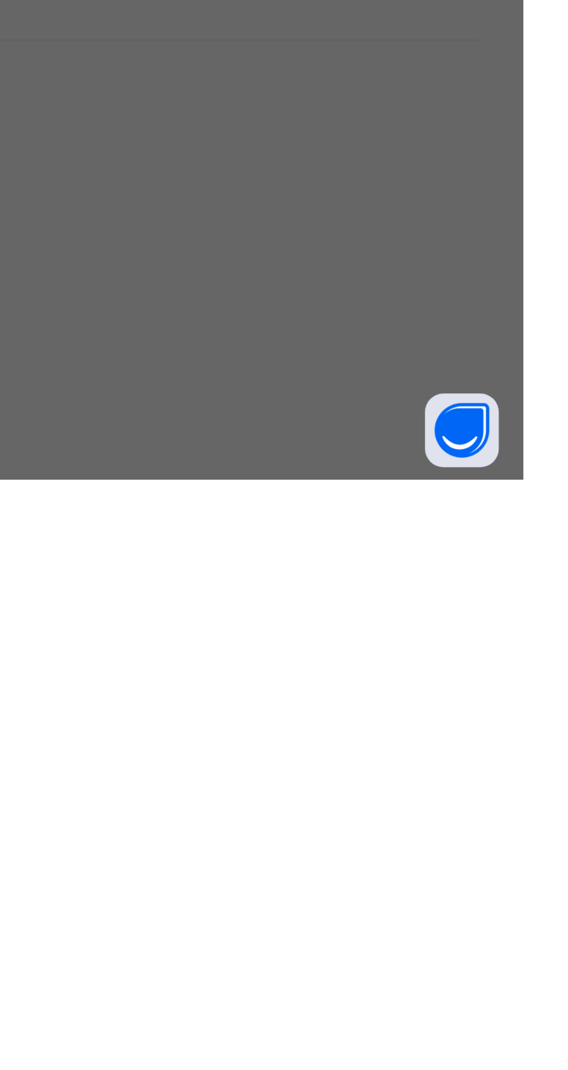
scroll to position [0, 21]
type input "*********"
click at [343, 665] on span "Save" at bounding box center [317, 660] width 52 height 9
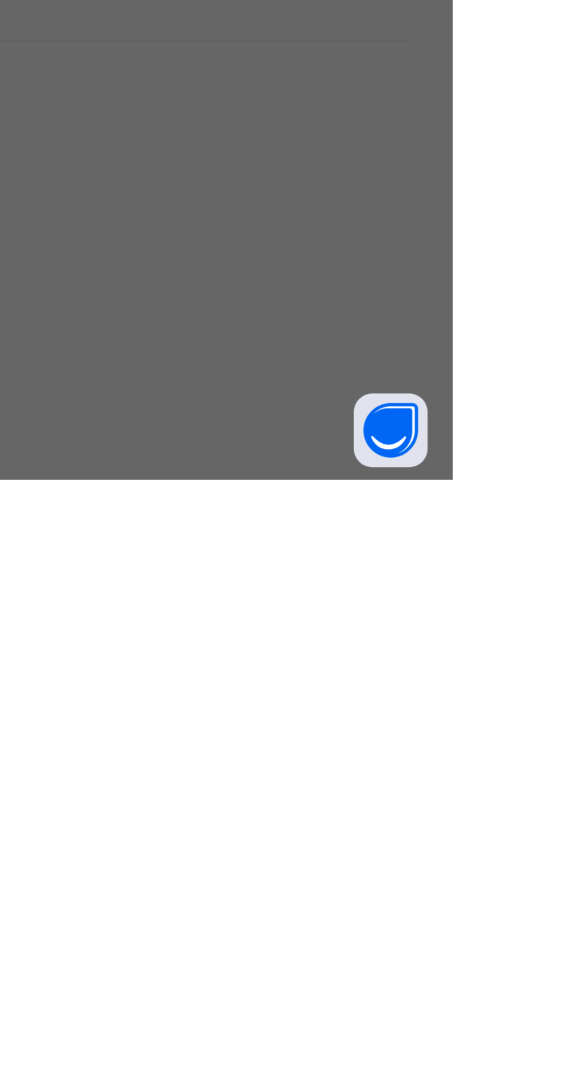
click at [343, 665] on span "Save" at bounding box center [317, 660] width 52 height 9
click at [323, 626] on input "currency" at bounding box center [308, 613] width 27 height 24
click at [343, 665] on span "Save" at bounding box center [317, 660] width 52 height 9
click at [352, 670] on div "Save" at bounding box center [317, 661] width 70 height 19
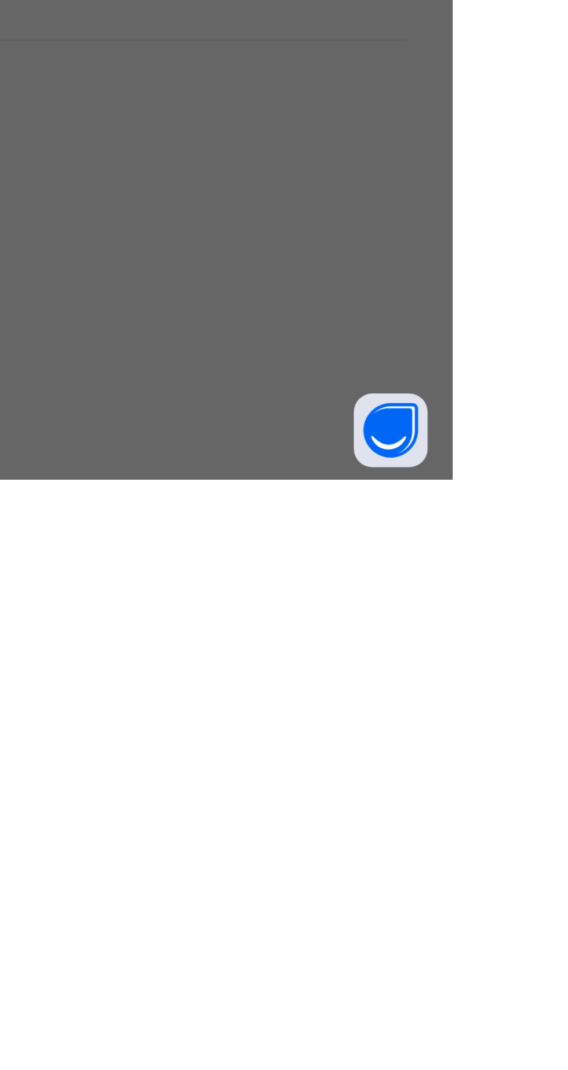
click at [304, 572] on div "********" at bounding box center [283, 560] width 41 height 24
type input "*"
click at [343, 665] on span "Save" at bounding box center [317, 660] width 52 height 9
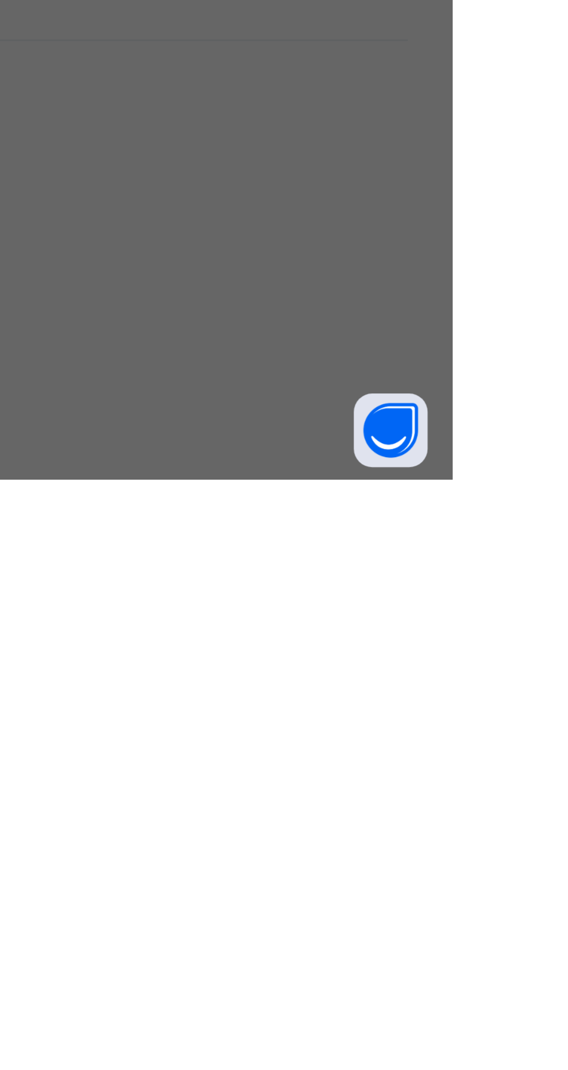
click at [352, 670] on div "Save" at bounding box center [317, 661] width 70 height 19
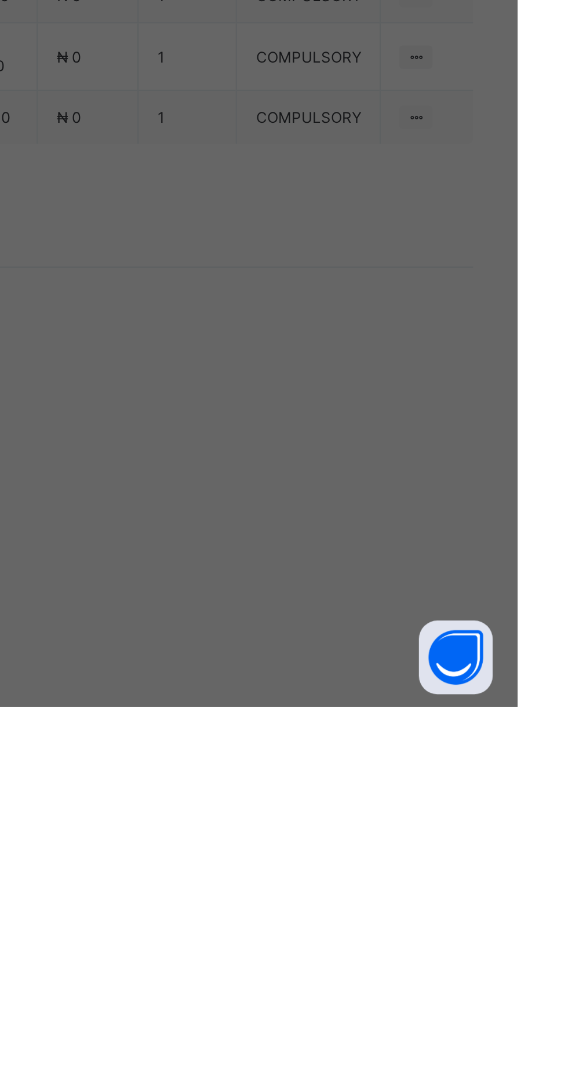
click at [343, 665] on span "Save" at bounding box center [317, 660] width 52 height 9
click at [357, 422] on div "×" at bounding box center [351, 413] width 11 height 20
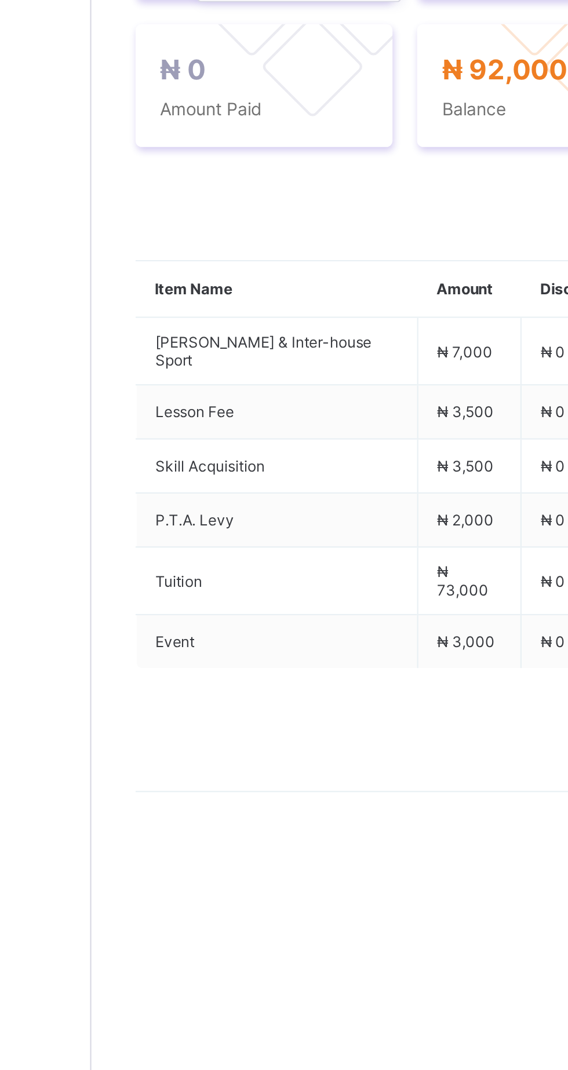
click at [196, 415] on icon at bounding box center [199, 411] width 9 height 8
click at [251, 444] on li "Receive Payment" at bounding box center [236, 435] width 95 height 18
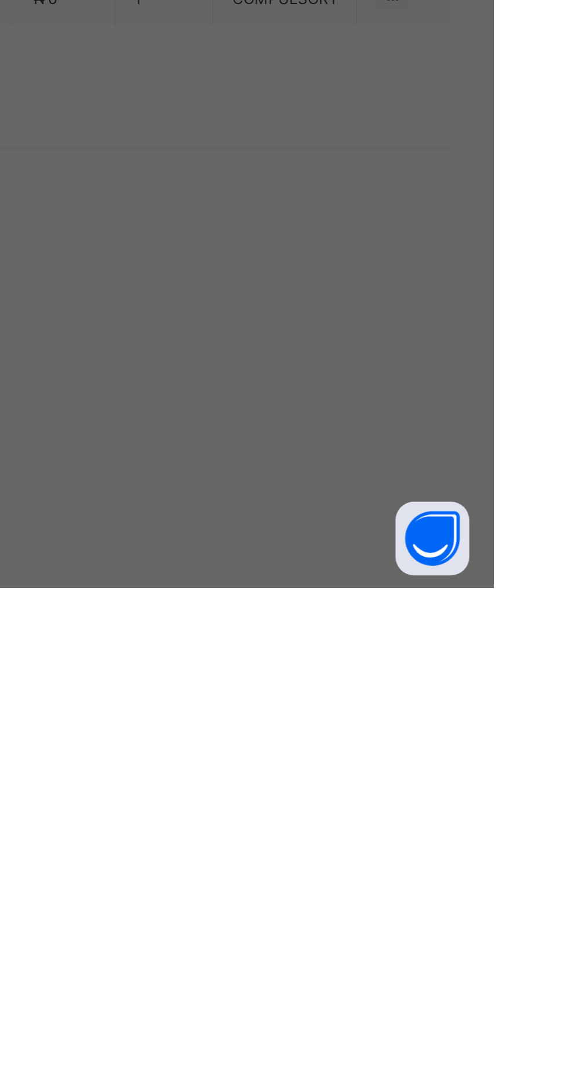
scroll to position [140, 0]
click at [257, 643] on div "Zenith Bank - Royal College Masaka" at bounding box center [237, 617] width 40 height 53
click at [257, 696] on div "Zenith Bank - Royal College Masaka" at bounding box center [237, 669] width 40 height 53
click at [304, 572] on input "text" at bounding box center [283, 560] width 41 height 24
type input "********"
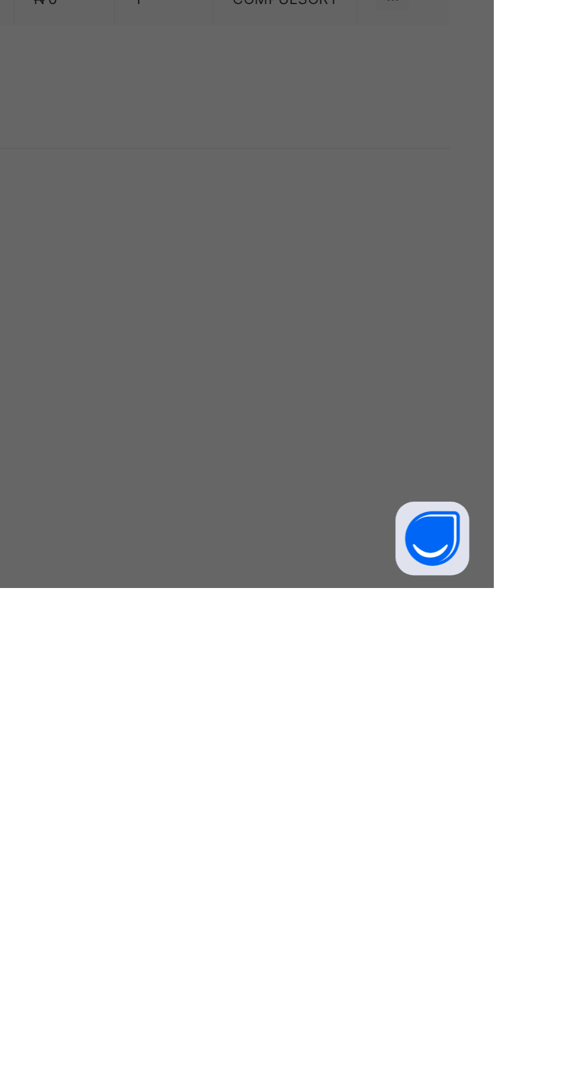
click at [290, 620] on input "date" at bounding box center [253, 607] width 74 height 24
type input "**********"
click at [323, 626] on input "currency" at bounding box center [308, 613] width 27 height 24
type input "********"
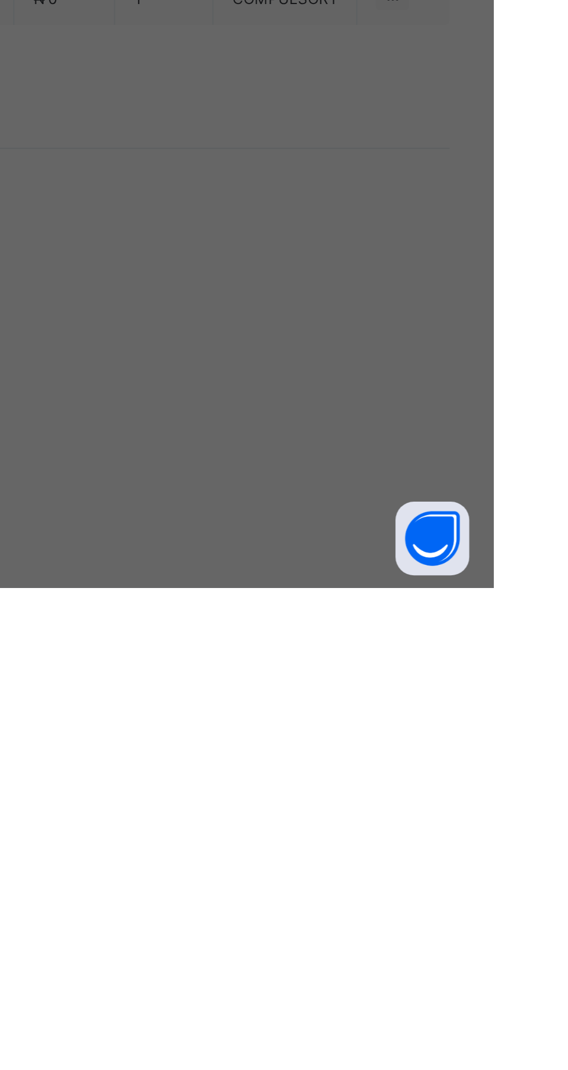
click at [343, 665] on span "Save" at bounding box center [317, 660] width 52 height 9
click at [352, 670] on div "Save" at bounding box center [317, 661] width 70 height 19
click at [343, 665] on span "Save" at bounding box center [317, 660] width 52 height 9
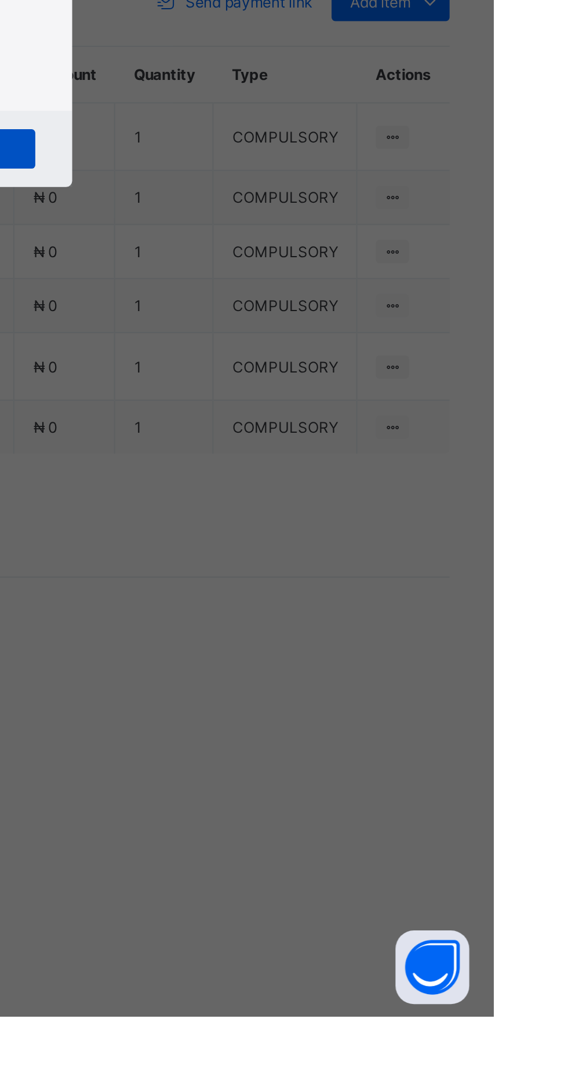
click at [343, 665] on span "Save" at bounding box center [317, 660] width 52 height 9
click at [357, 422] on div "×" at bounding box center [351, 413] width 11 height 20
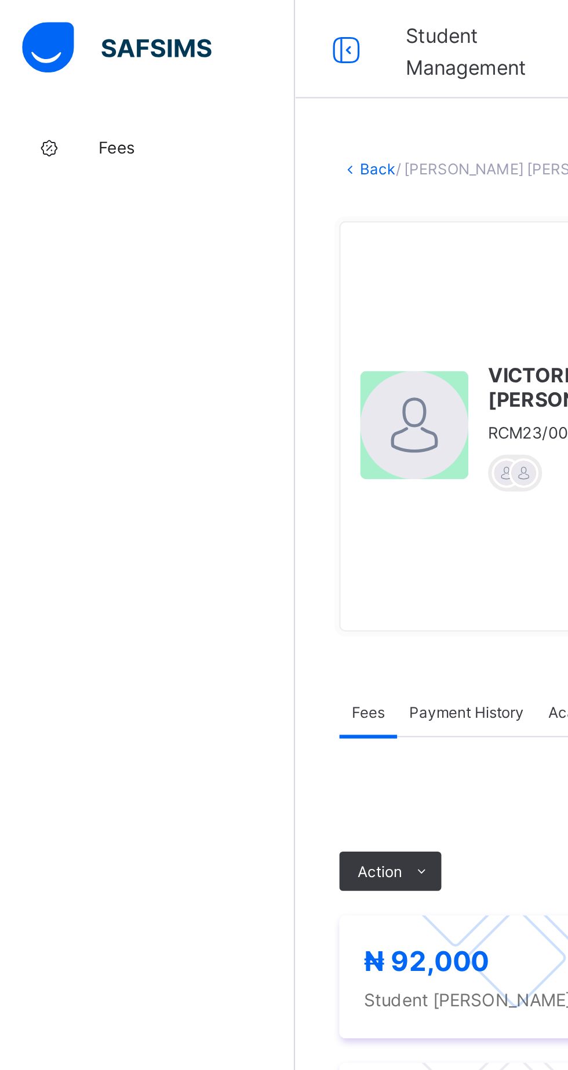
click at [180, 82] on link "Back" at bounding box center [178, 79] width 17 height 9
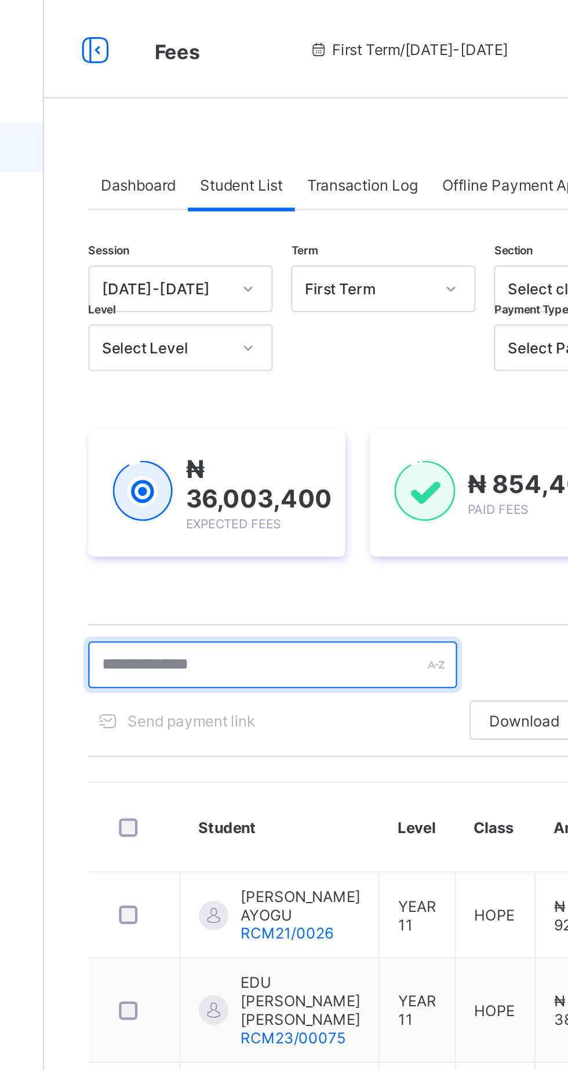
click at [229, 312] on input "text" at bounding box center [247, 313] width 174 height 22
click at [213, 312] on input "text" at bounding box center [247, 313] width 174 height 22
click at [220, 315] on input "text" at bounding box center [247, 313] width 174 height 22
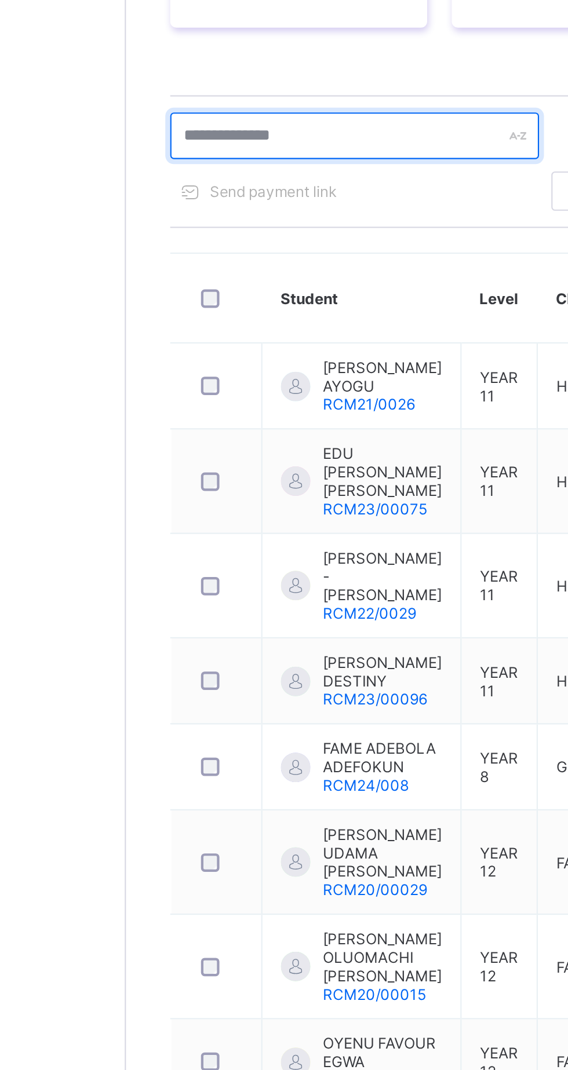
click at [241, 311] on input "text" at bounding box center [247, 313] width 174 height 22
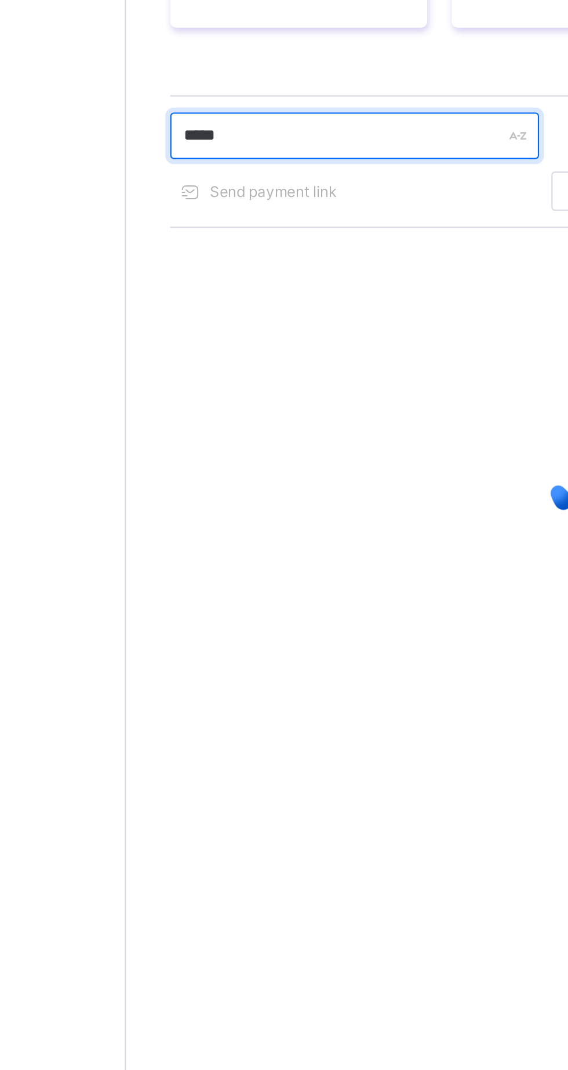
type input "*****"
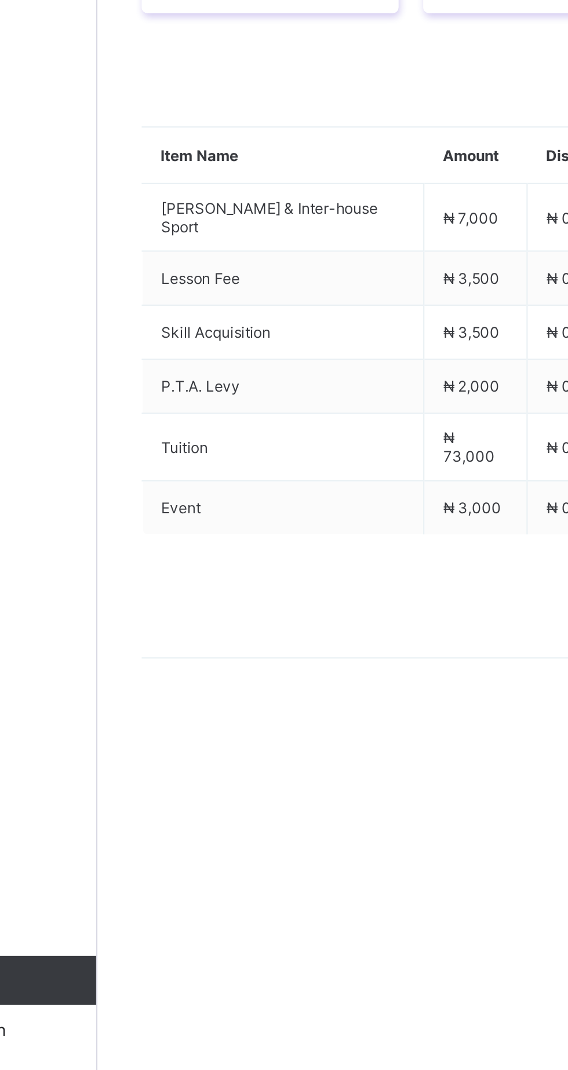
click at [187, 424] on span "Action" at bounding box center [179, 419] width 21 height 9
click at [244, 453] on li "Receive Payment" at bounding box center [236, 444] width 95 height 18
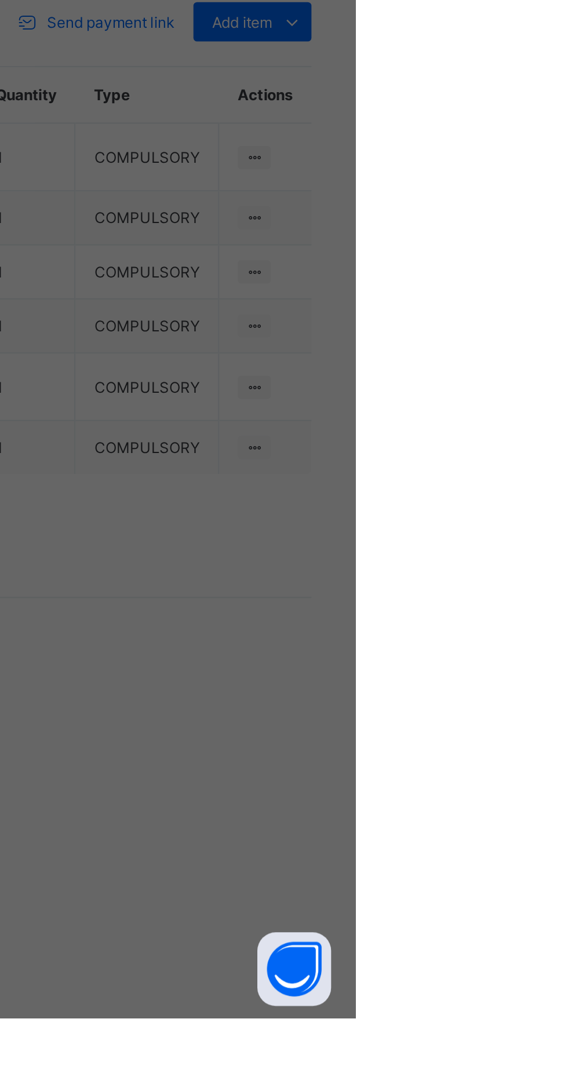
click at [357, 422] on div "×" at bounding box center [351, 413] width 11 height 20
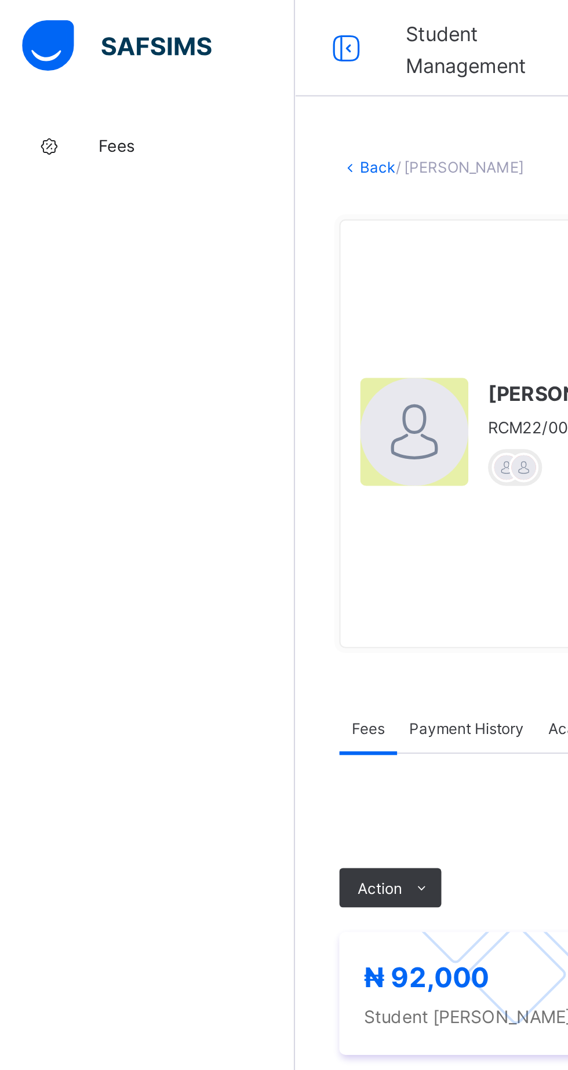
click at [183, 83] on link "Back" at bounding box center [178, 79] width 17 height 9
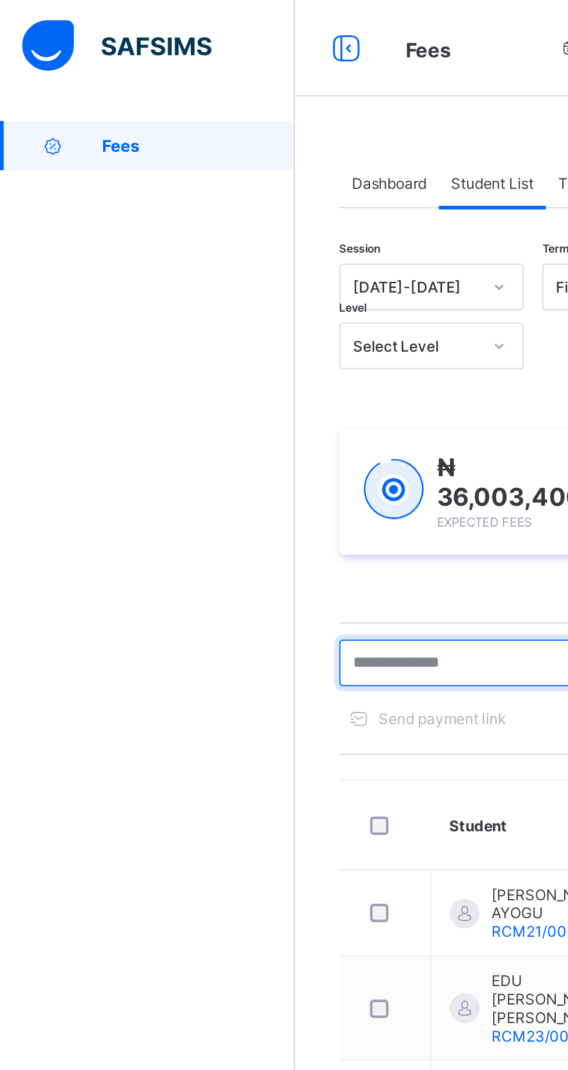
click at [160, 308] on input "text" at bounding box center [247, 313] width 174 height 22
click at [167, 313] on input "text" at bounding box center [247, 313] width 174 height 22
click at [152, 317] on div "Dashboard Student List Transaction Log Offline Payment Approval Student List Mo…" at bounding box center [353, 488] width 429 height 860
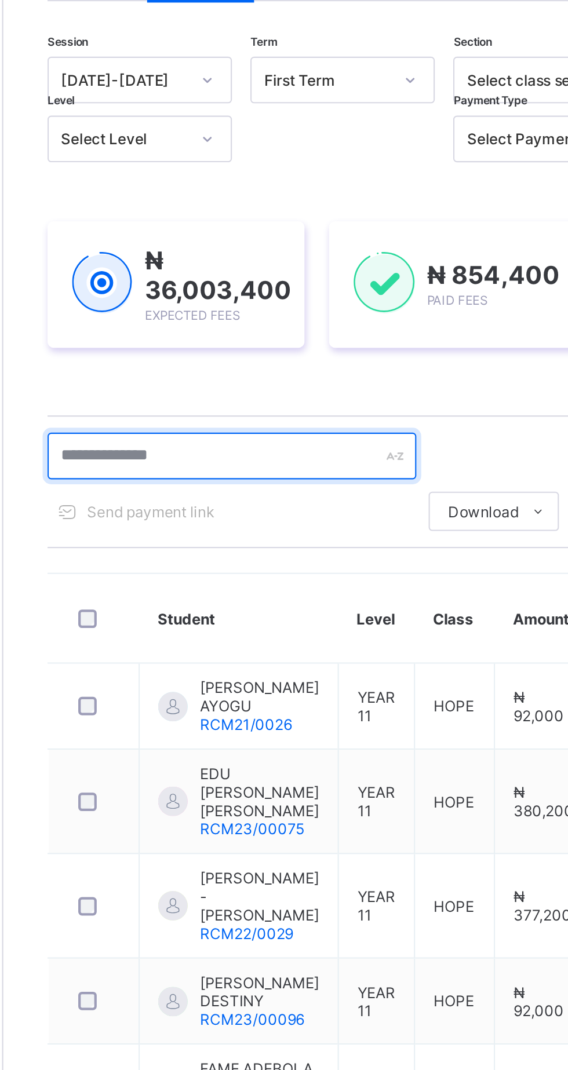
click at [232, 313] on input "text" at bounding box center [247, 313] width 174 height 22
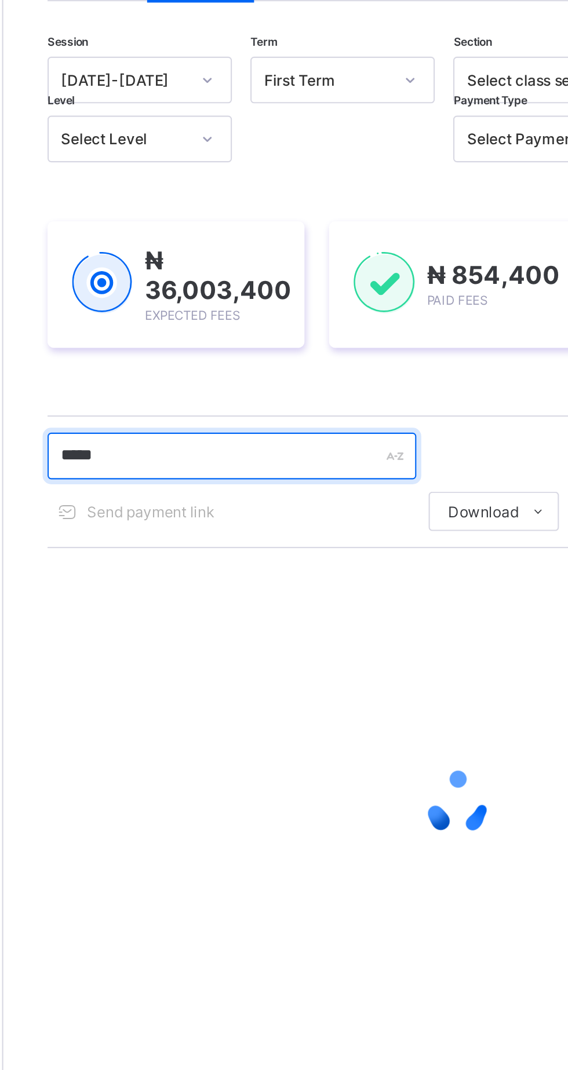
type input "*****"
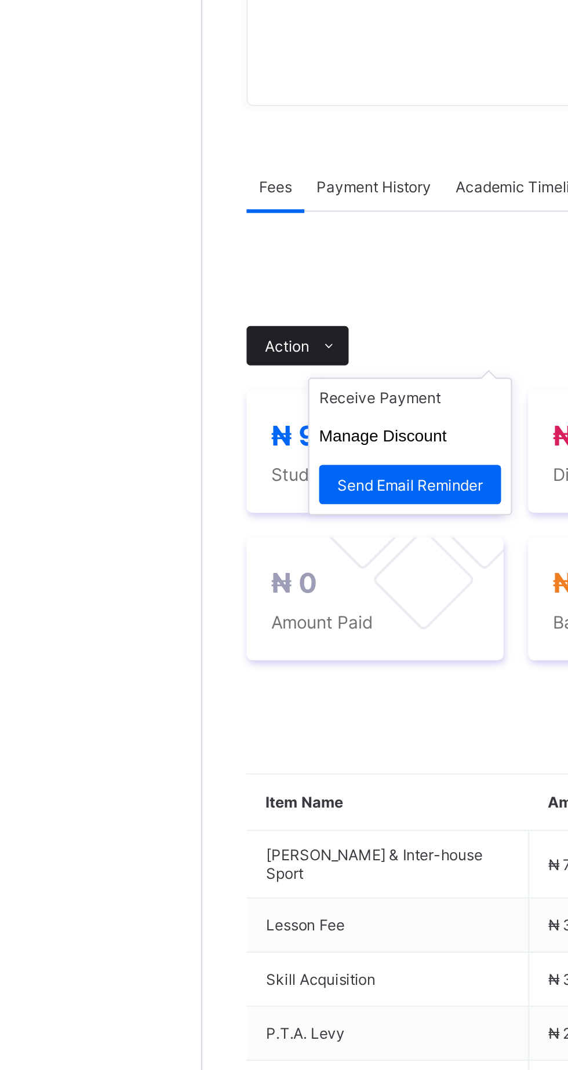
click at [198, 423] on icon at bounding box center [199, 420] width 9 height 8
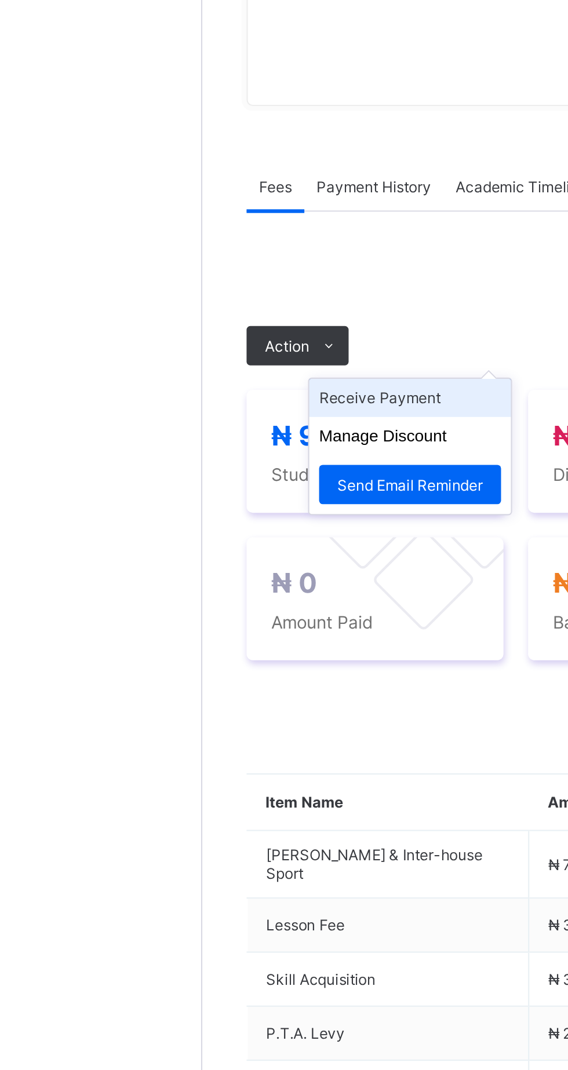
click at [247, 453] on li "Receive Payment" at bounding box center [236, 444] width 95 height 18
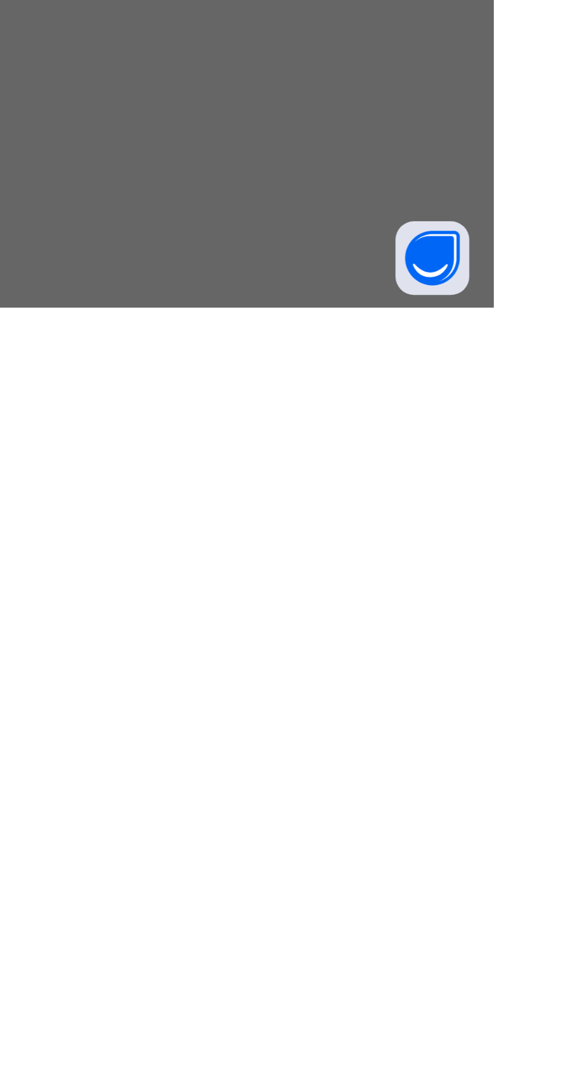
scroll to position [46, 0]
click at [257, 662] on div "Zenith Bank - Royal College Masaka" at bounding box center [237, 635] width 40 height 53
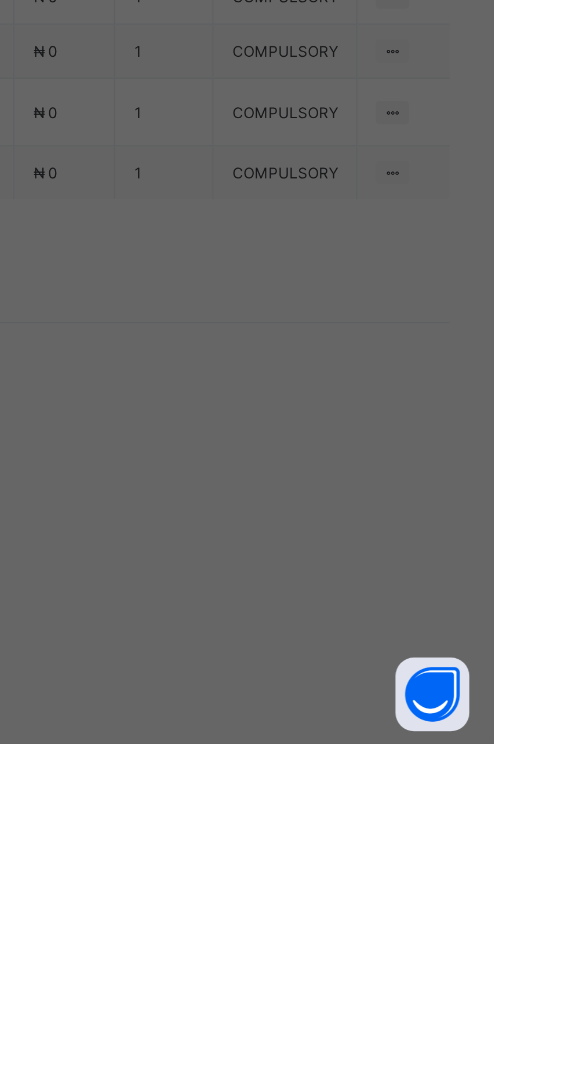
click at [304, 572] on input "text" at bounding box center [283, 560] width 41 height 24
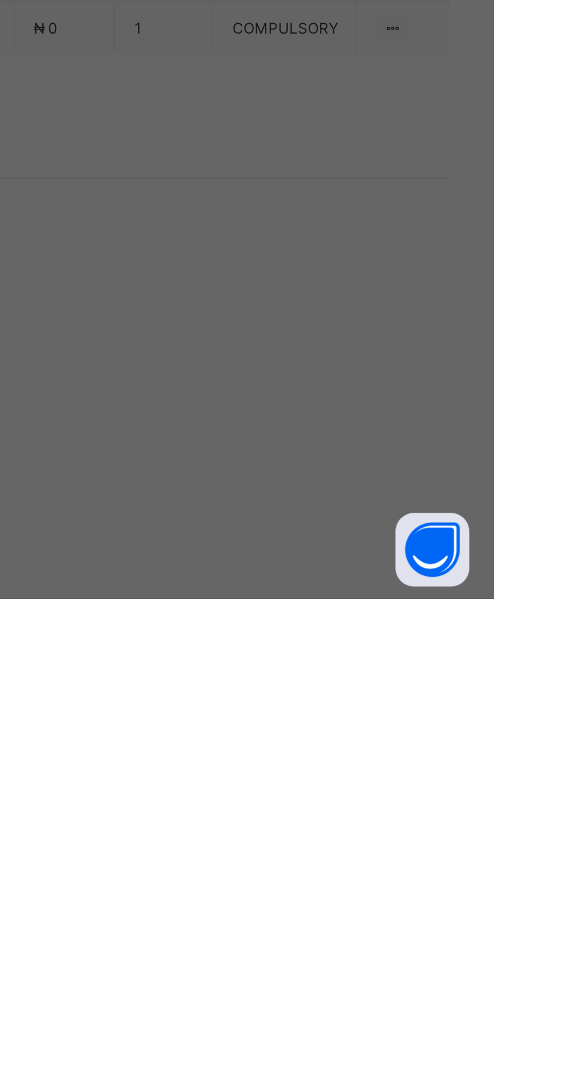
type input "********"
click at [290, 620] on input "date" at bounding box center [253, 607] width 74 height 24
type input "**********"
click at [320, 626] on input "currency" at bounding box center [307, 613] width 25 height 24
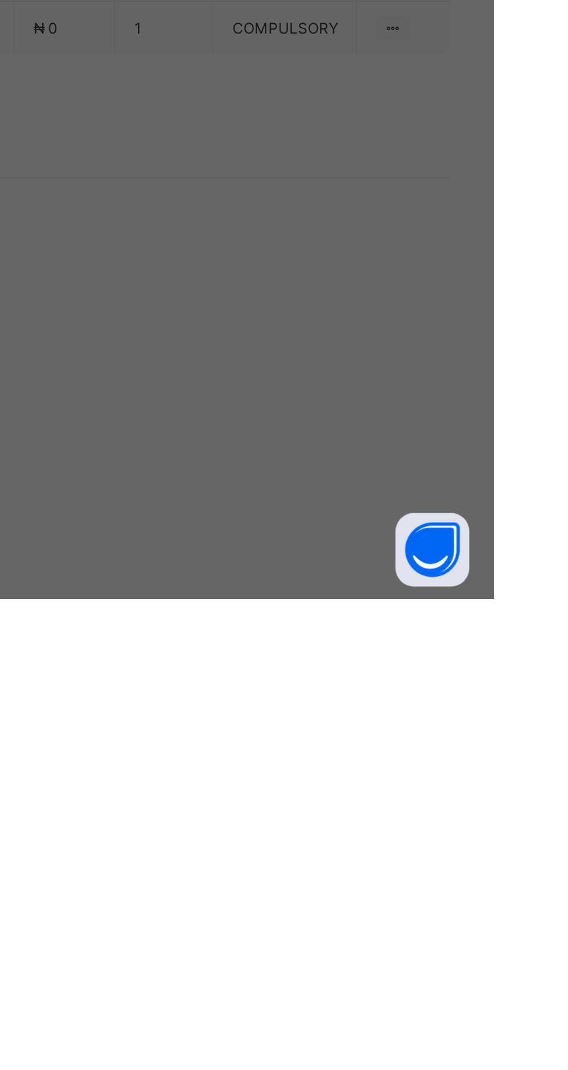
scroll to position [0, 21]
type input "*********"
click at [343, 665] on span "Save" at bounding box center [317, 660] width 52 height 9
click at [352, 670] on div "Save" at bounding box center [317, 661] width 70 height 19
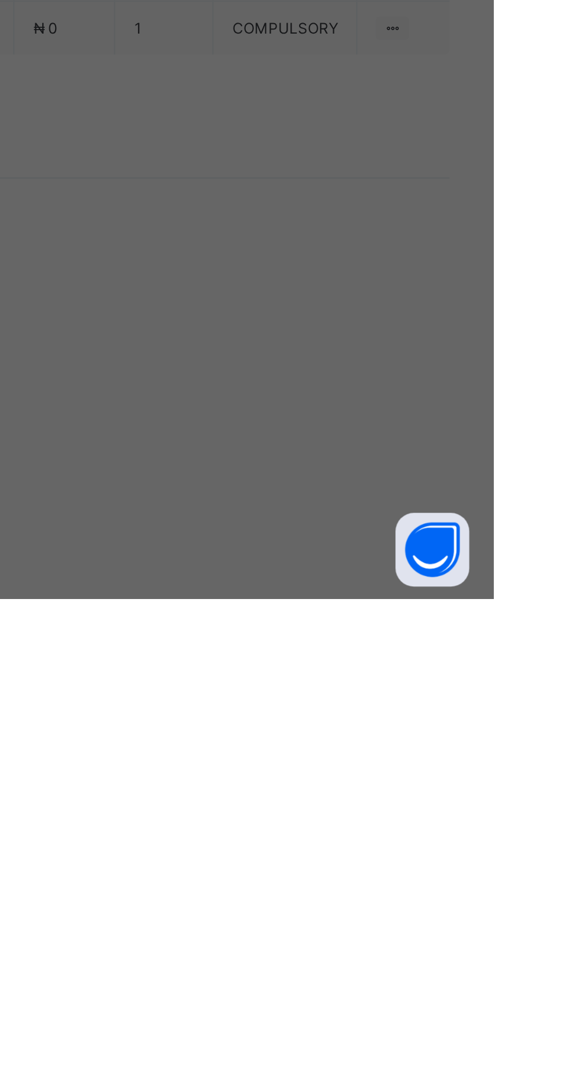
click at [343, 665] on span "Save" at bounding box center [317, 660] width 52 height 9
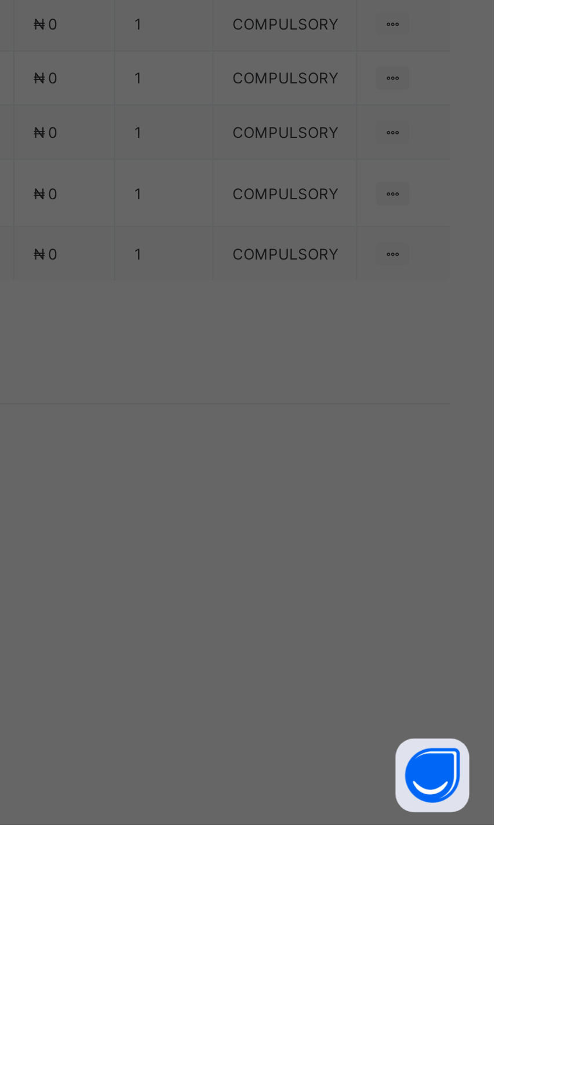
click at [304, 572] on input "********" at bounding box center [283, 560] width 41 height 24
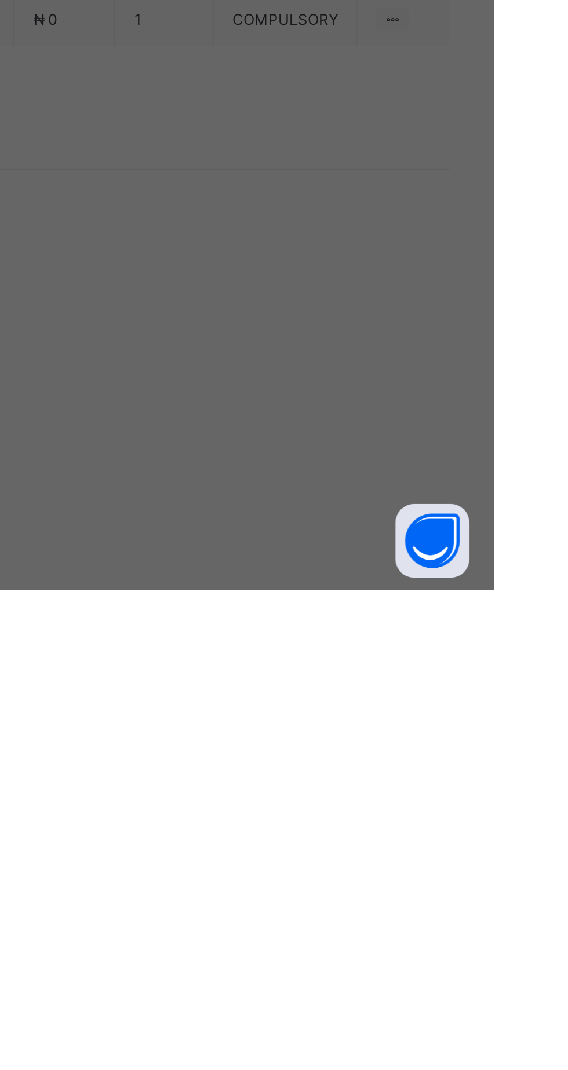
type input "**********"
click at [352, 670] on div "Save" at bounding box center [317, 661] width 70 height 19
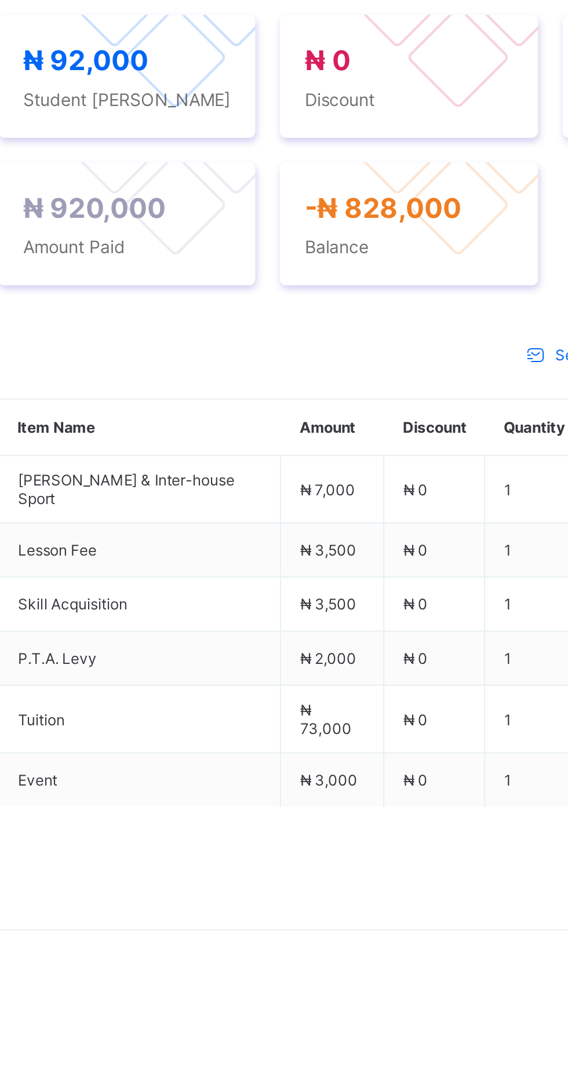
click at [204, 356] on div "Payment History" at bounding box center [219, 343] width 65 height 23
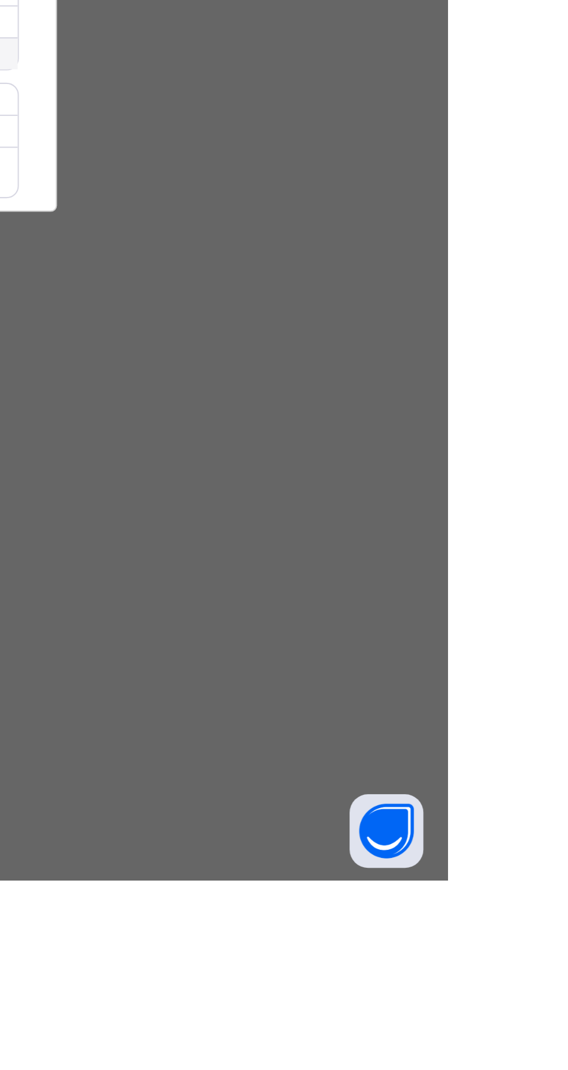
click at [372, 346] on div "×" at bounding box center [366, 337] width 11 height 20
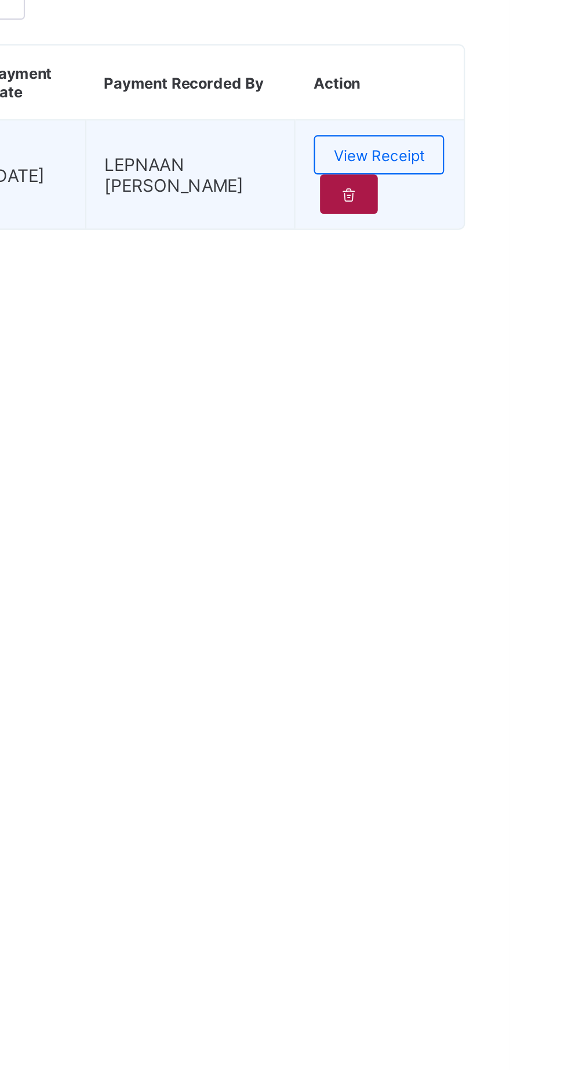
click at [495, 490] on div at bounding box center [491, 480] width 27 height 19
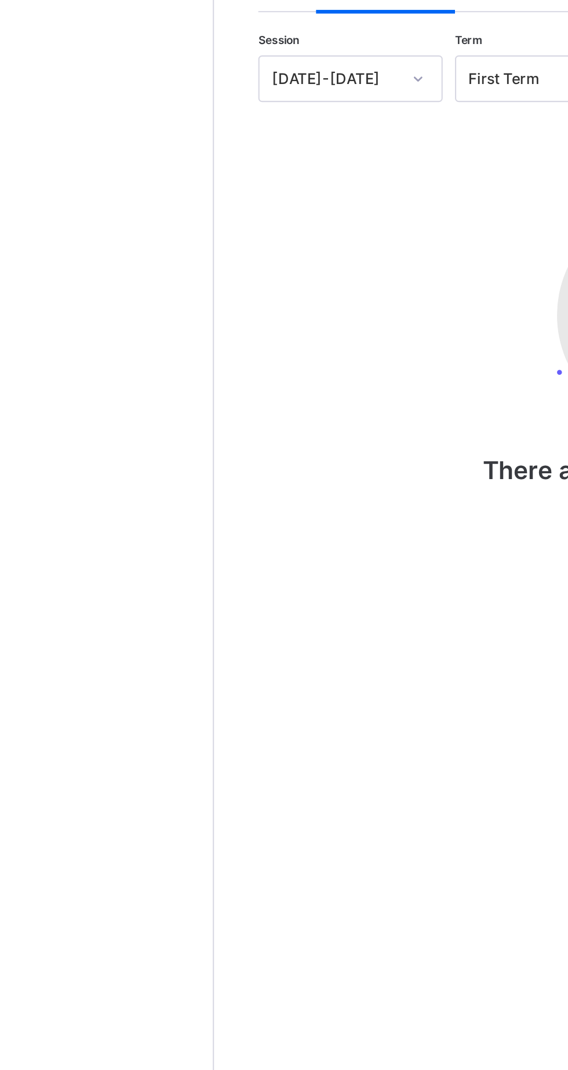
click at [174, 349] on span "Fees" at bounding box center [174, 344] width 16 height 9
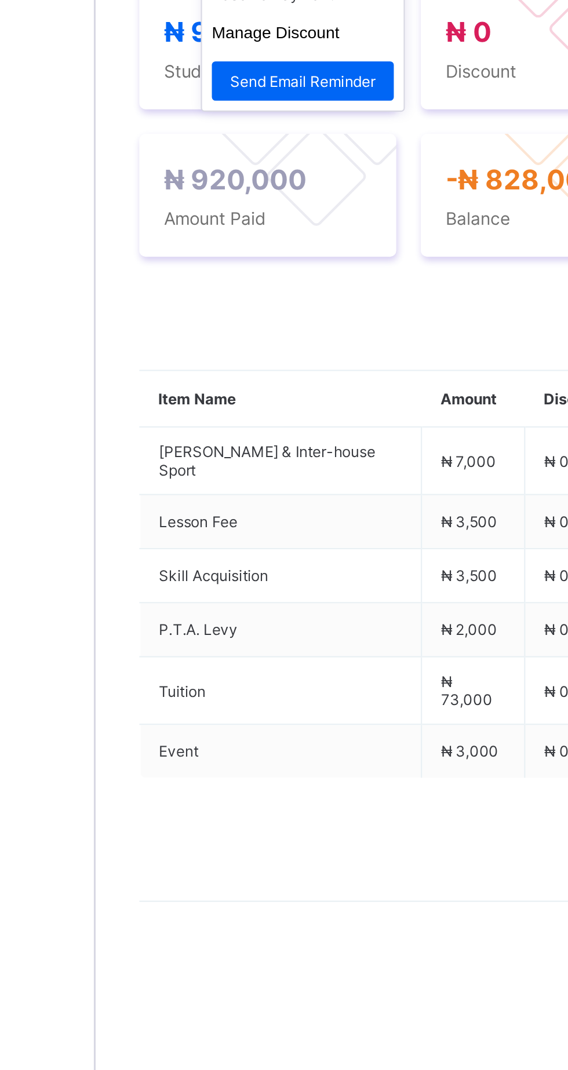
click at [192, 429] on span at bounding box center [198, 419] width 19 height 19
click at [251, 453] on li "Receive Payment" at bounding box center [236, 444] width 95 height 18
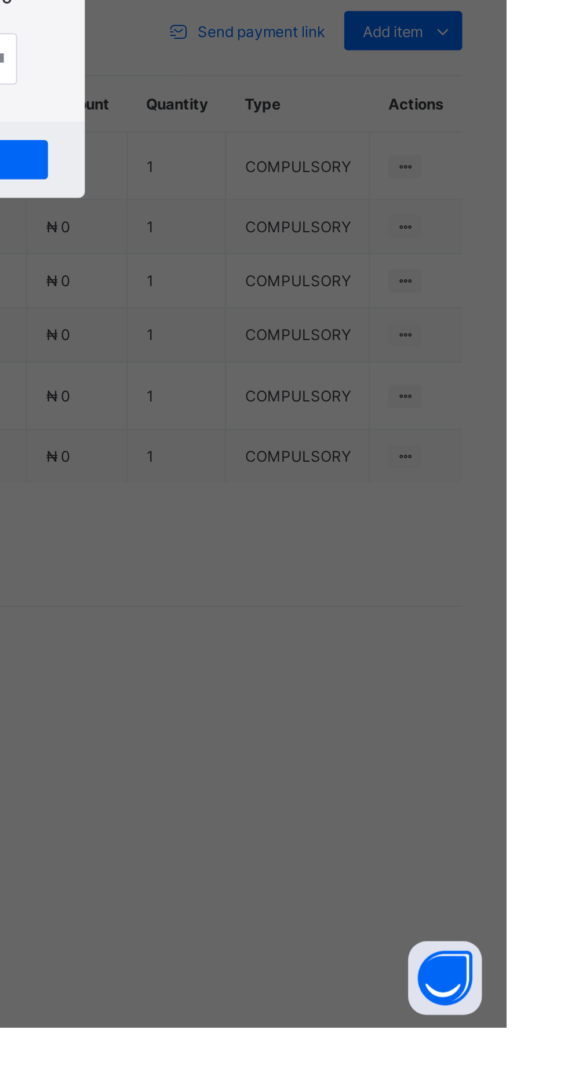
click at [357, 422] on div "×" at bounding box center [351, 413] width 11 height 20
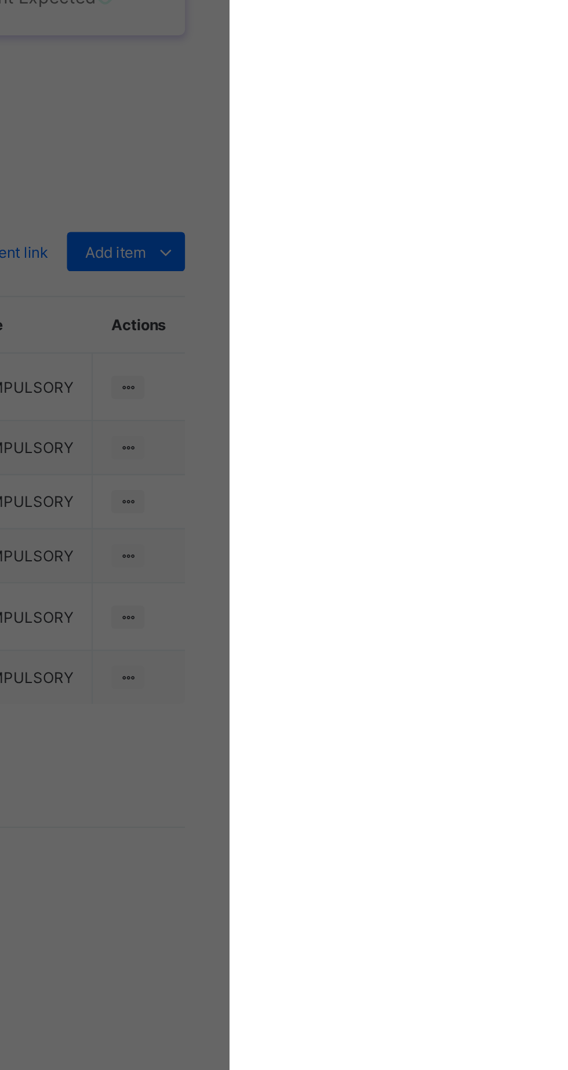
click at [372, 489] on div "×" at bounding box center [366, 479] width 11 height 20
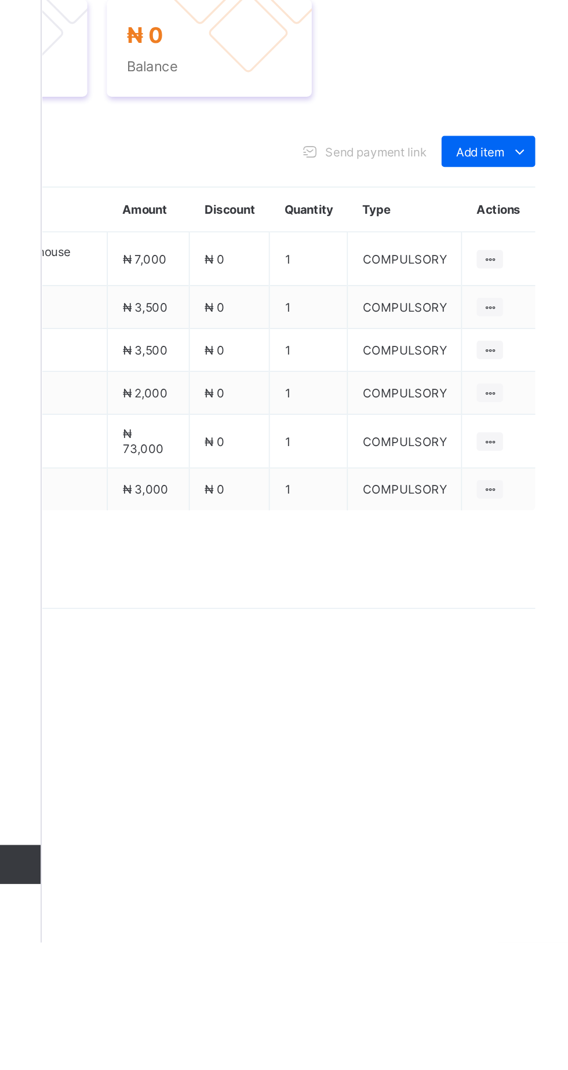
scroll to position [0, 115]
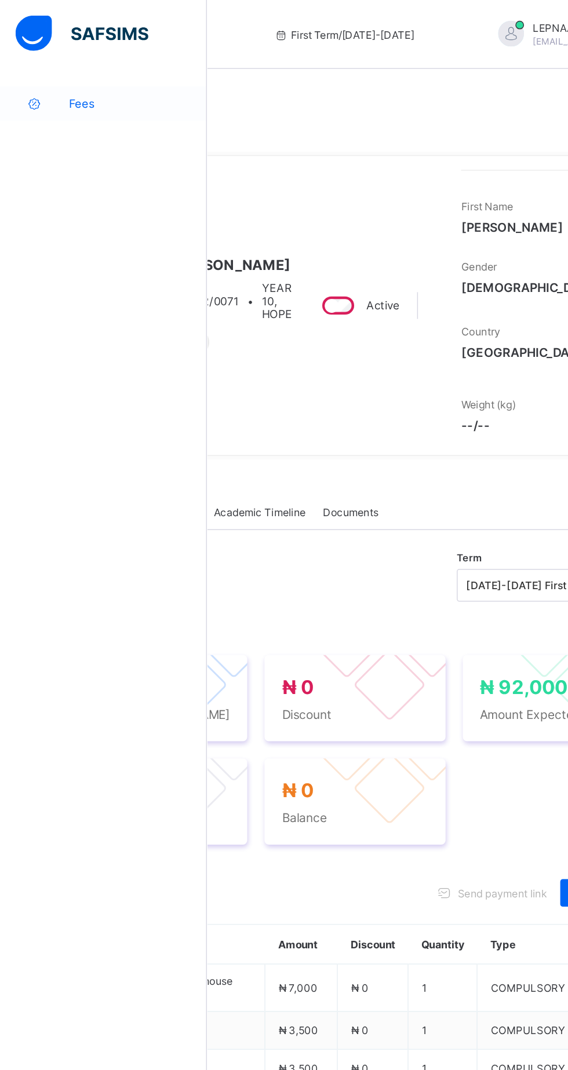
click at [72, 71] on span "Fees" at bounding box center [92, 69] width 93 height 9
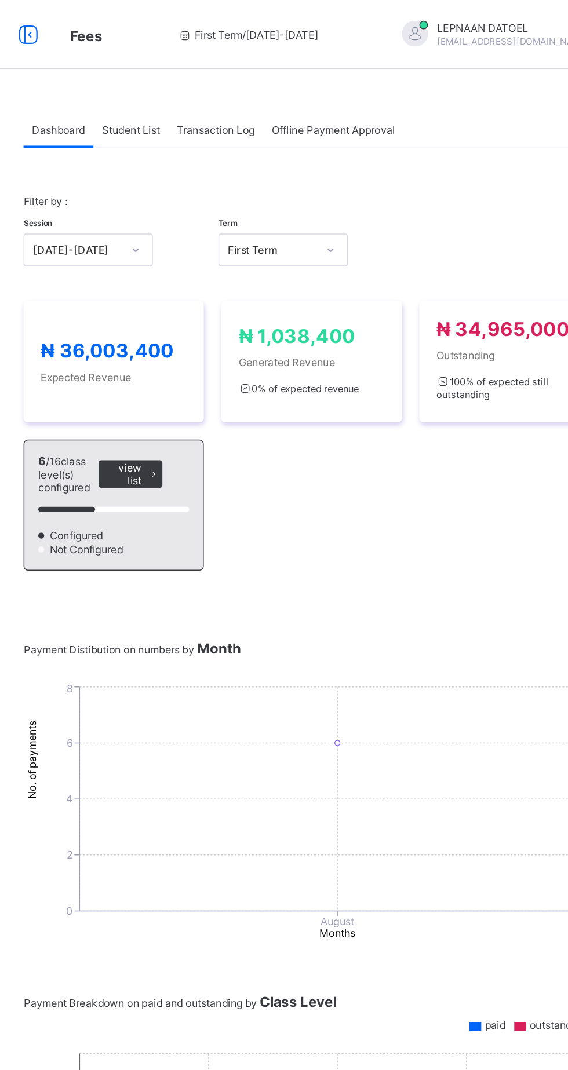
click at [233, 89] on span "Student List" at bounding box center [232, 87] width 39 height 9
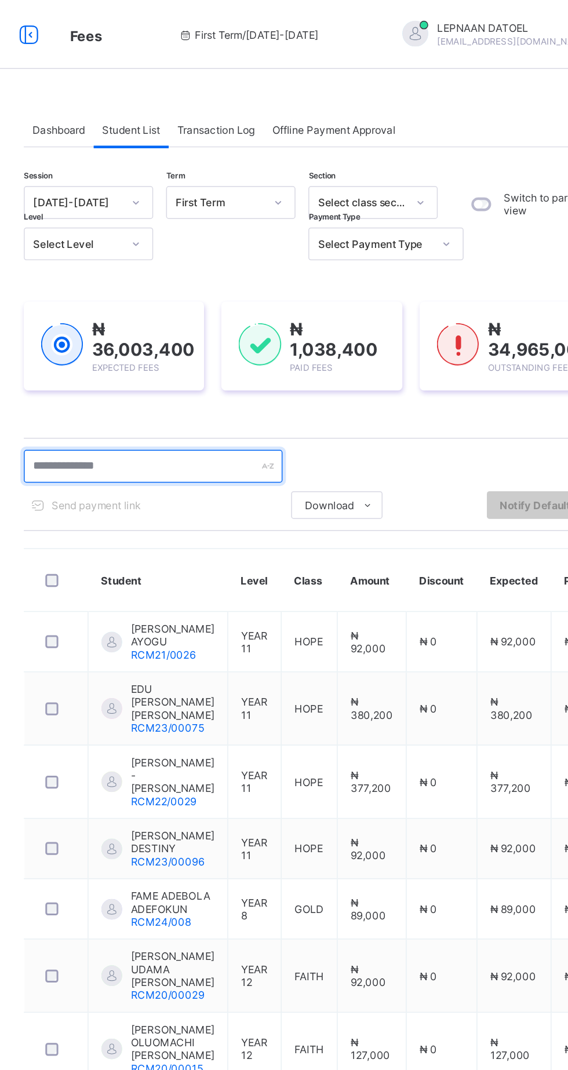
click at [242, 310] on input "text" at bounding box center [247, 313] width 174 height 22
type input "*******"
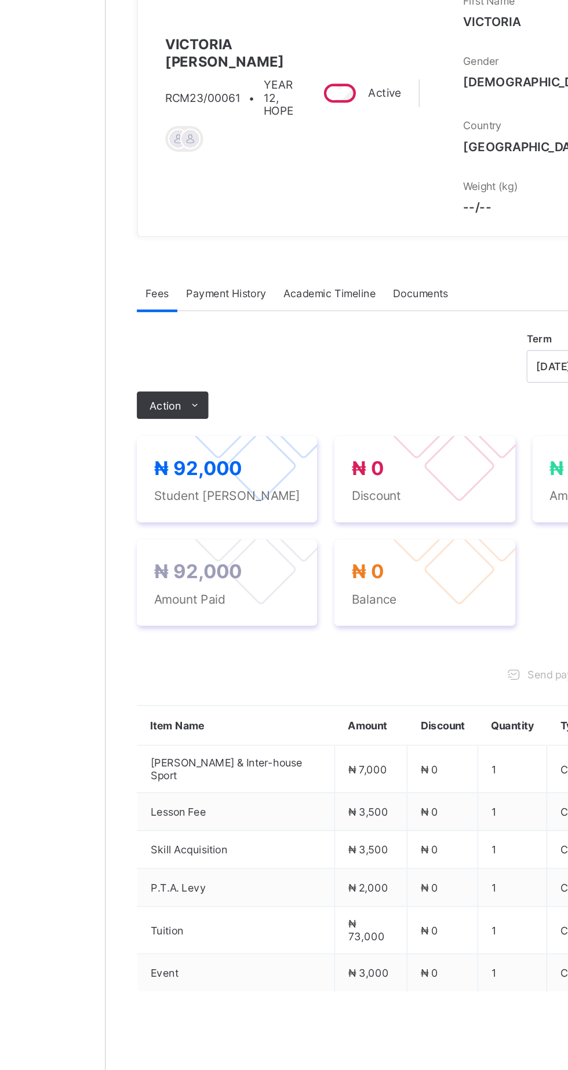
click at [221, 340] on span "Payment History" at bounding box center [220, 335] width 54 height 9
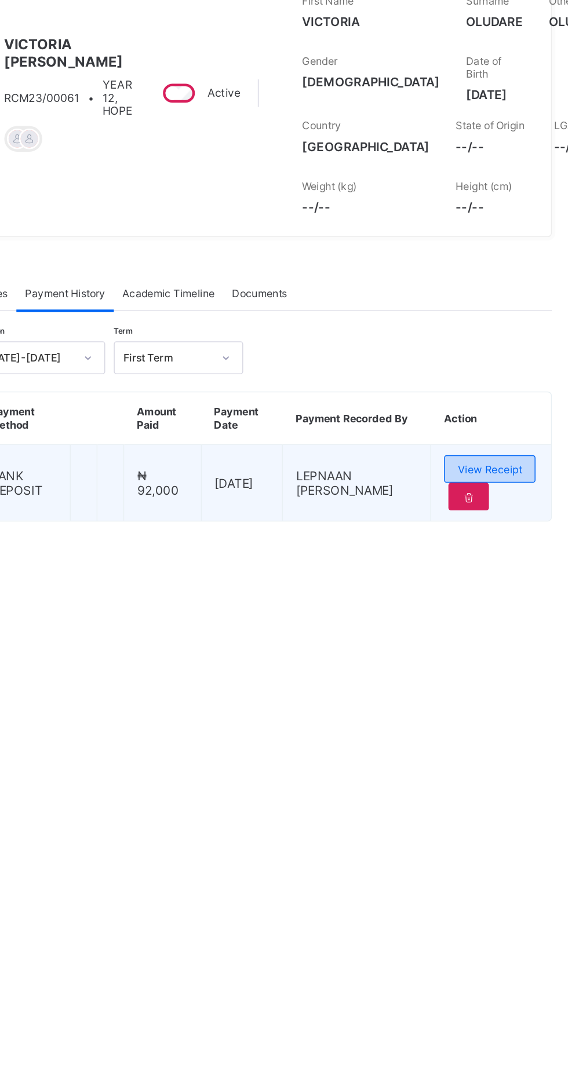
click at [514, 458] on span "View Receipt" at bounding box center [505, 453] width 43 height 9
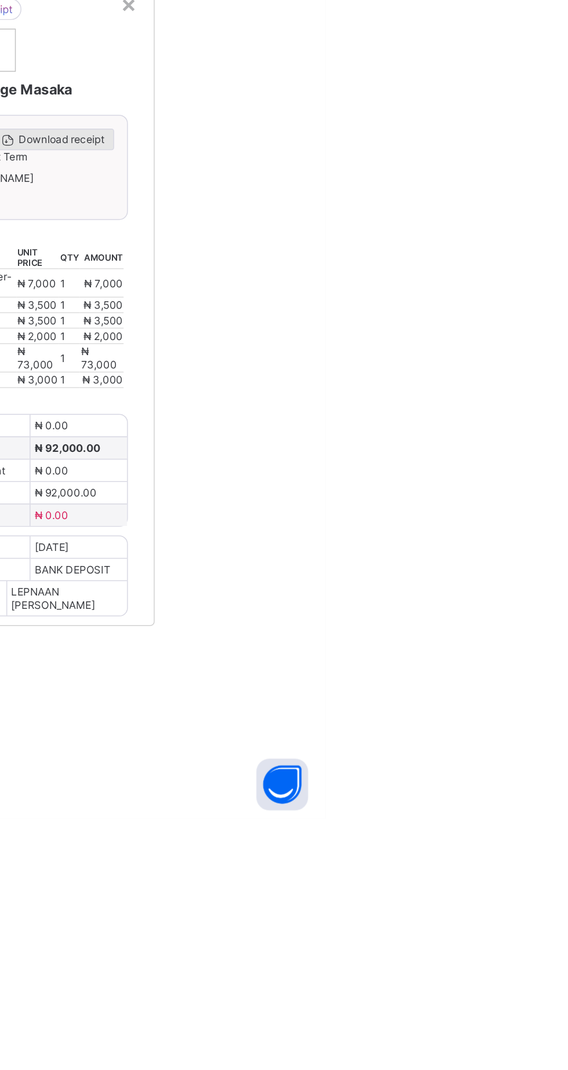
click at [419, 617] on span "Download receipt" at bounding box center [390, 613] width 57 height 9
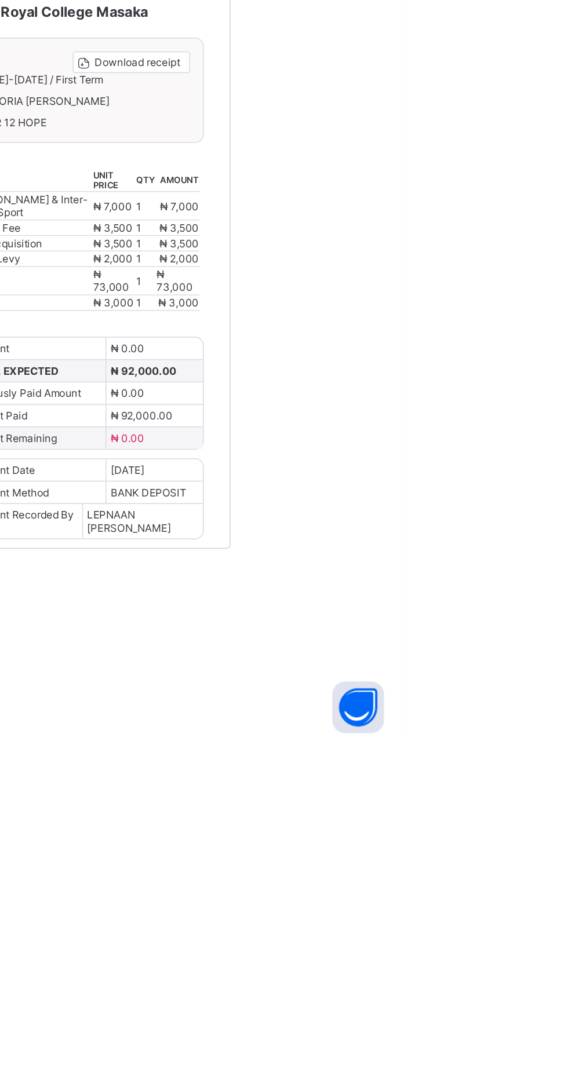
click at [441, 532] on div "×" at bounding box center [435, 522] width 11 height 20
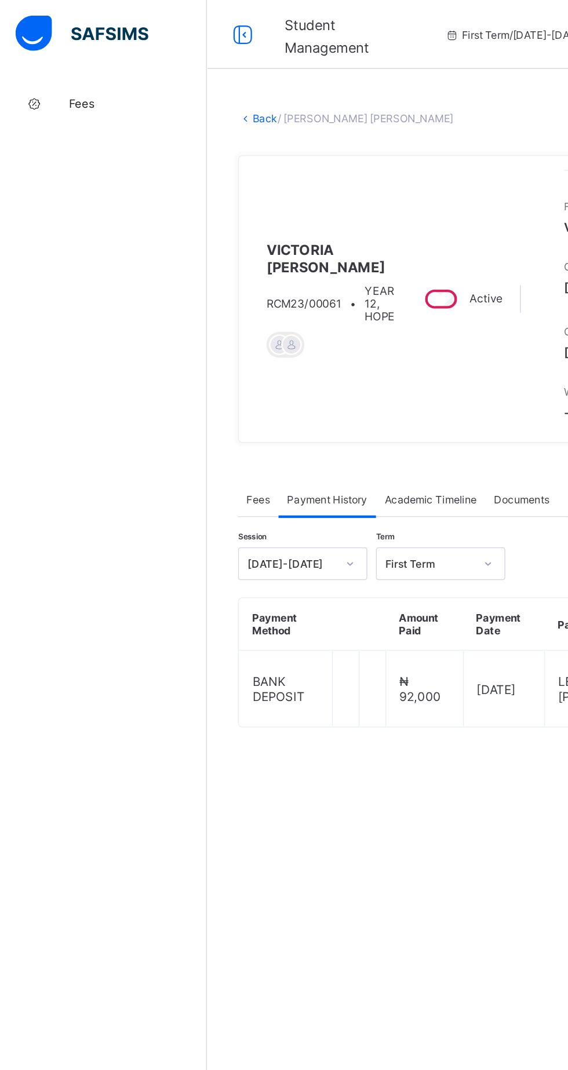
click at [187, 84] on link "Back" at bounding box center [178, 79] width 17 height 9
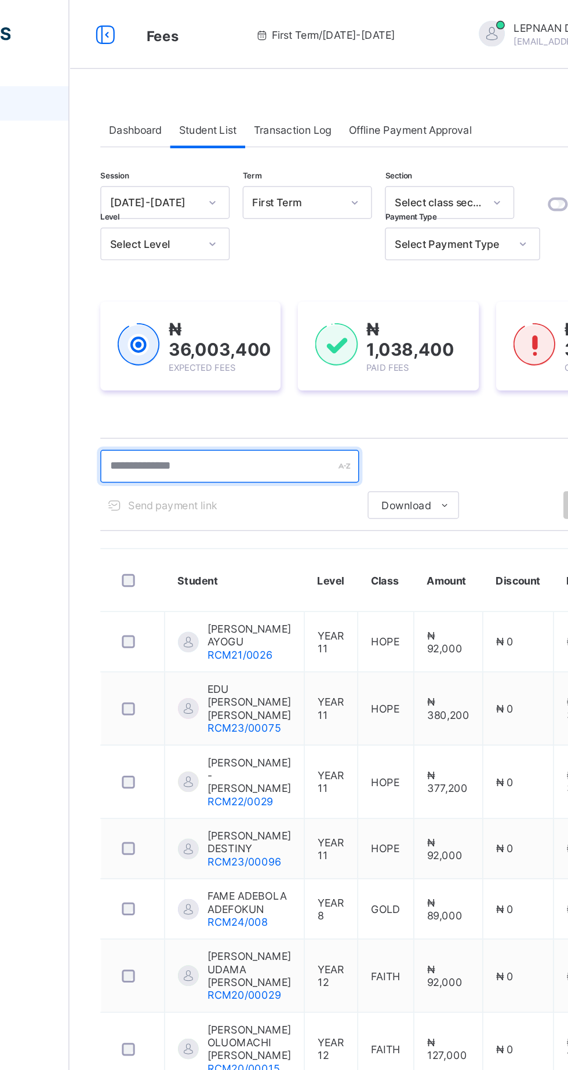
click at [230, 312] on input "text" at bounding box center [247, 313] width 174 height 22
type input "*****"
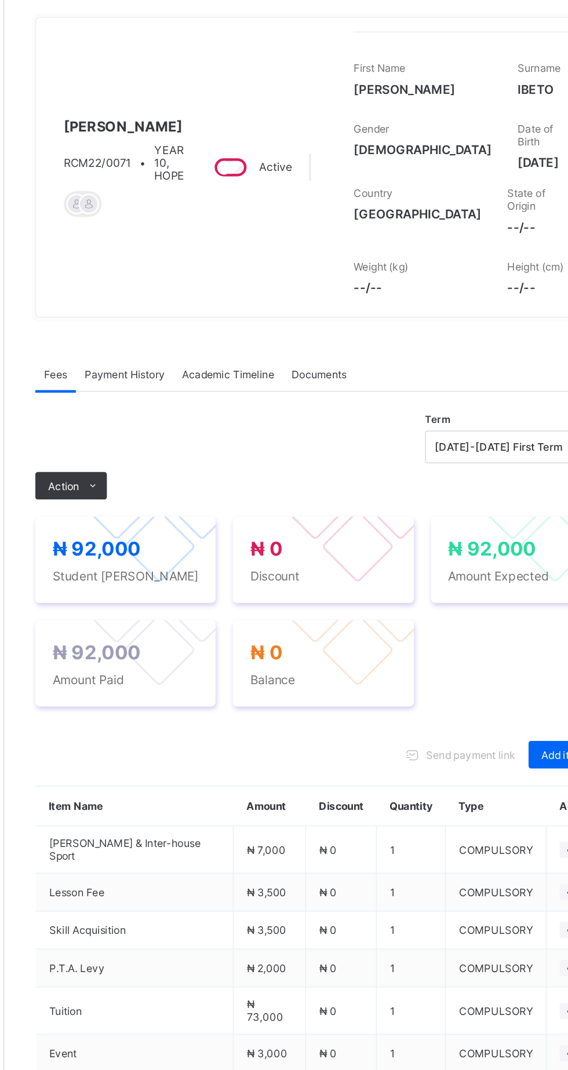
click at [221, 349] on span "Payment History" at bounding box center [220, 344] width 54 height 9
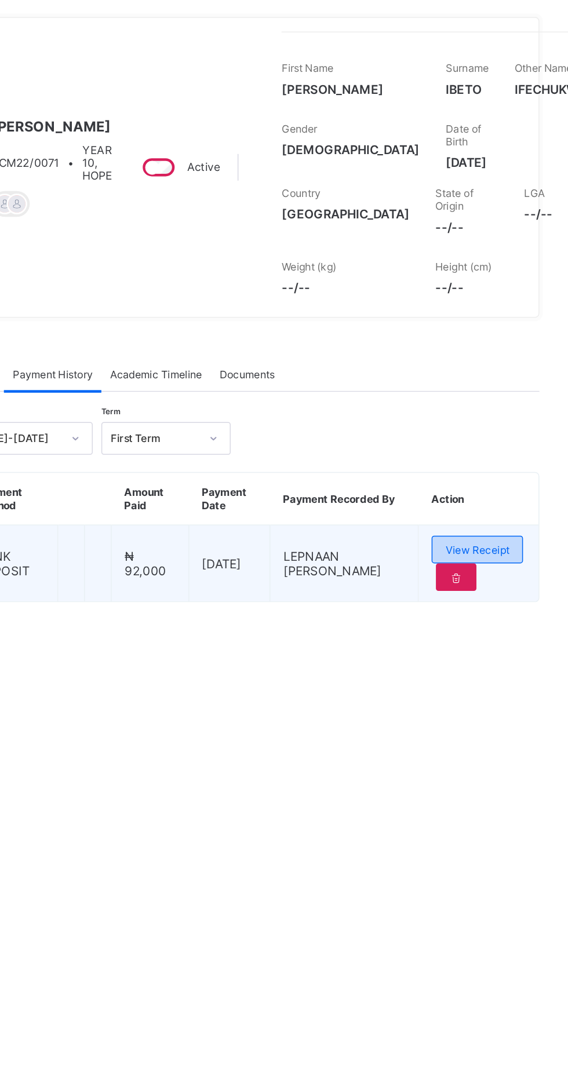
click at [526, 471] on div "View Receipt" at bounding box center [504, 462] width 61 height 19
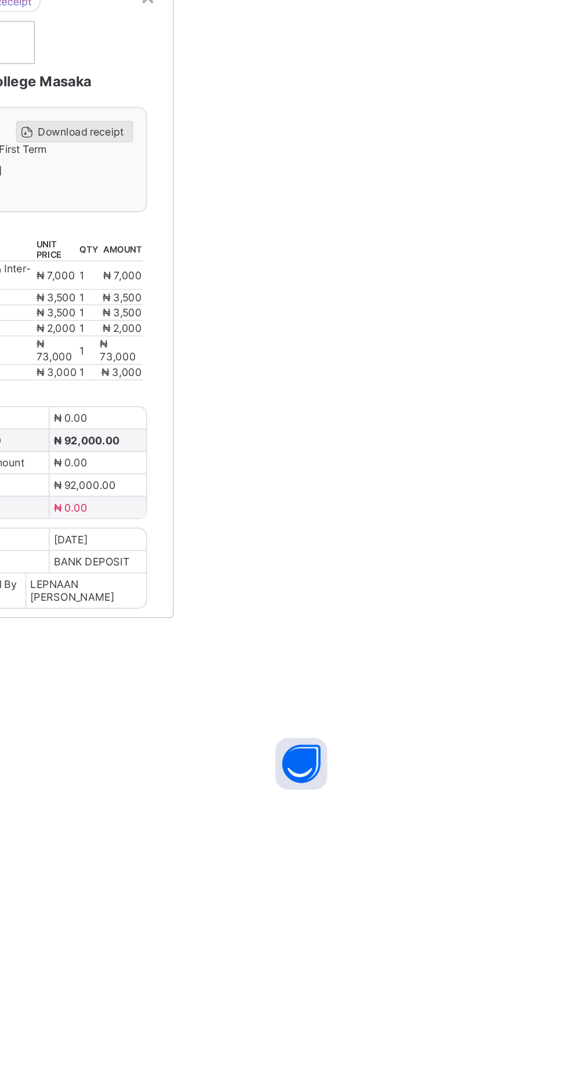
click at [419, 626] on span "Download receipt" at bounding box center [390, 621] width 57 height 9
